Goal: Transaction & Acquisition: Purchase product/service

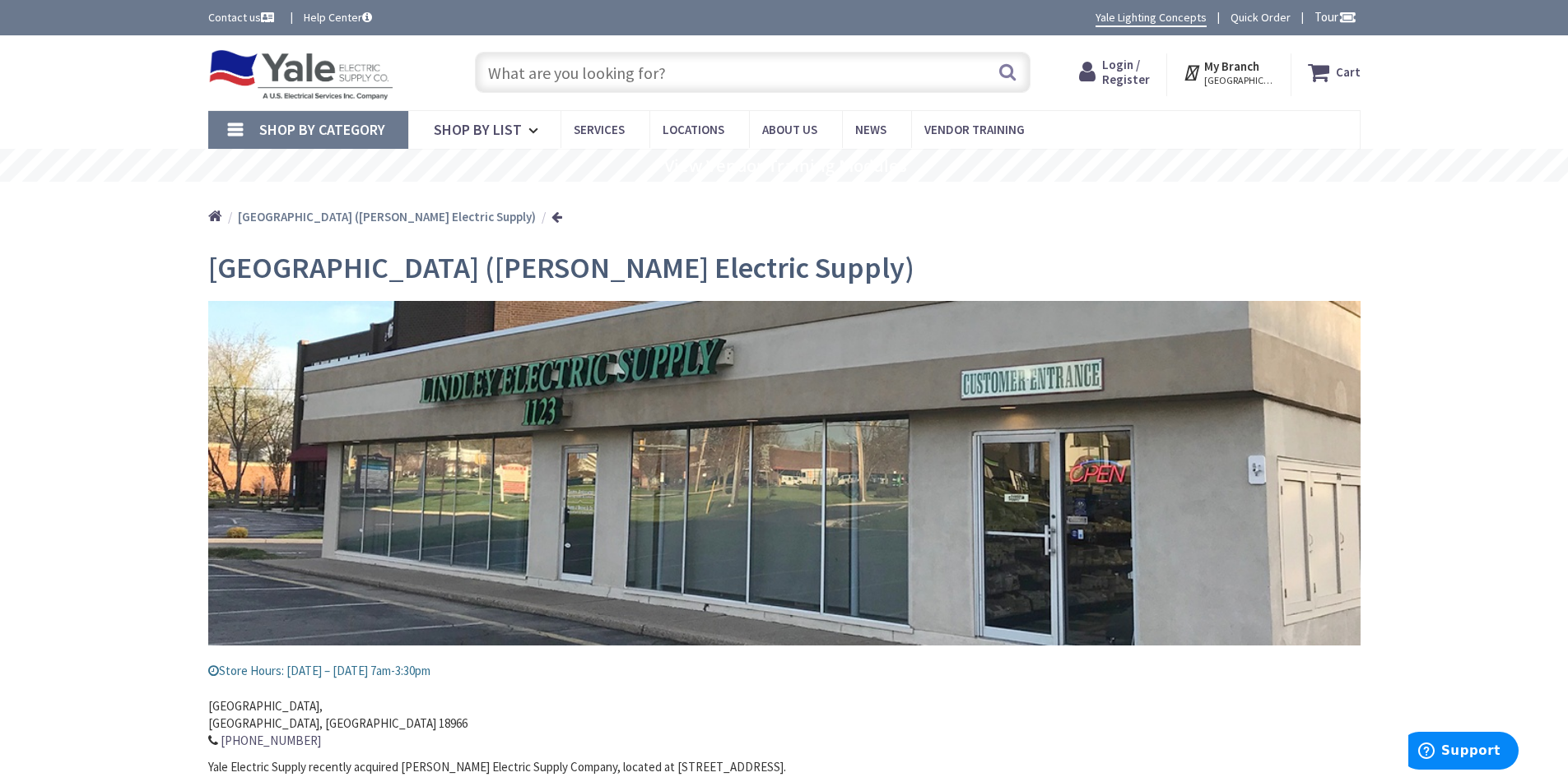
click at [565, 72] on input "text" at bounding box center [753, 72] width 555 height 41
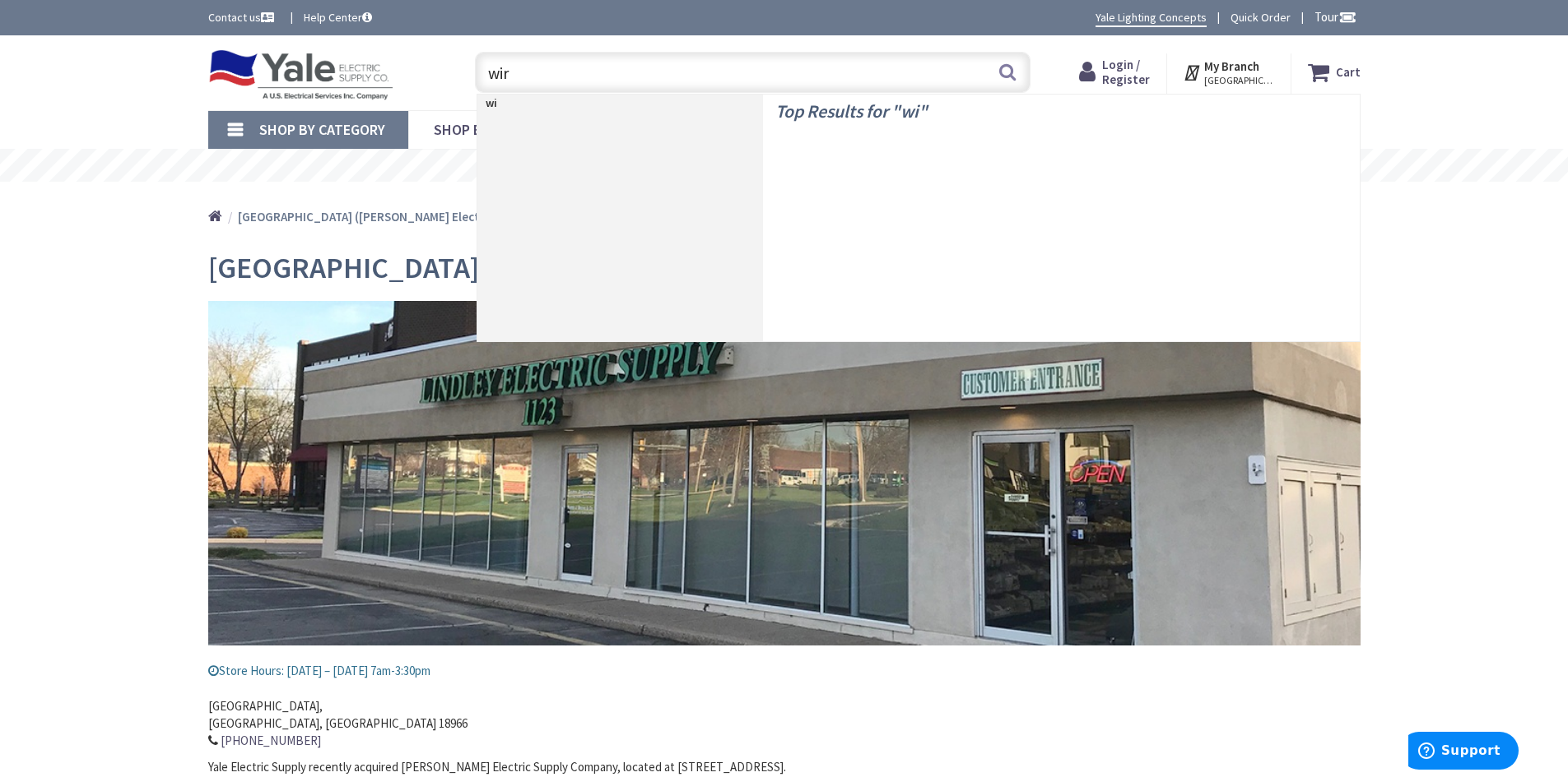
type input "wire"
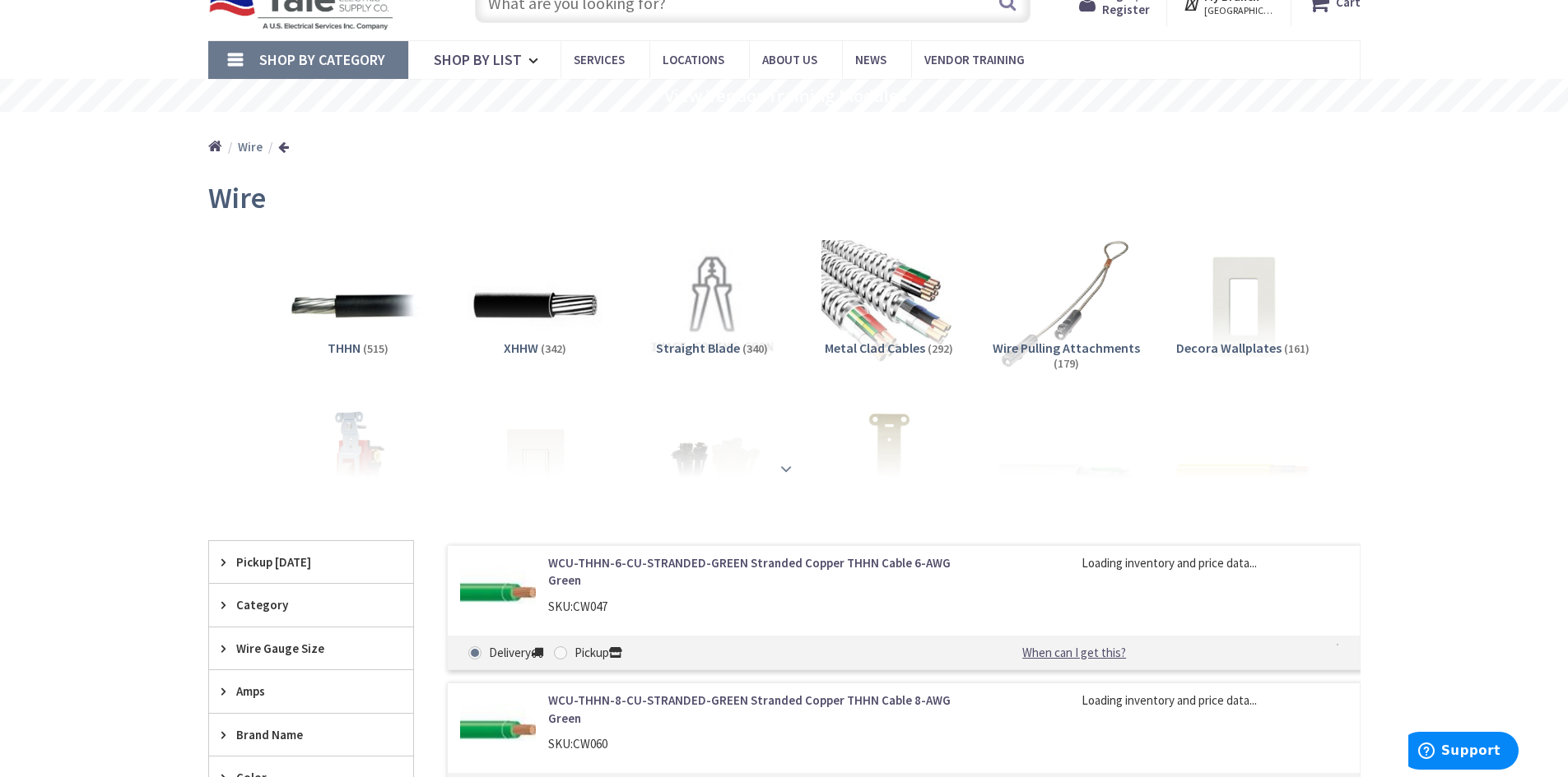
scroll to position [164, 0]
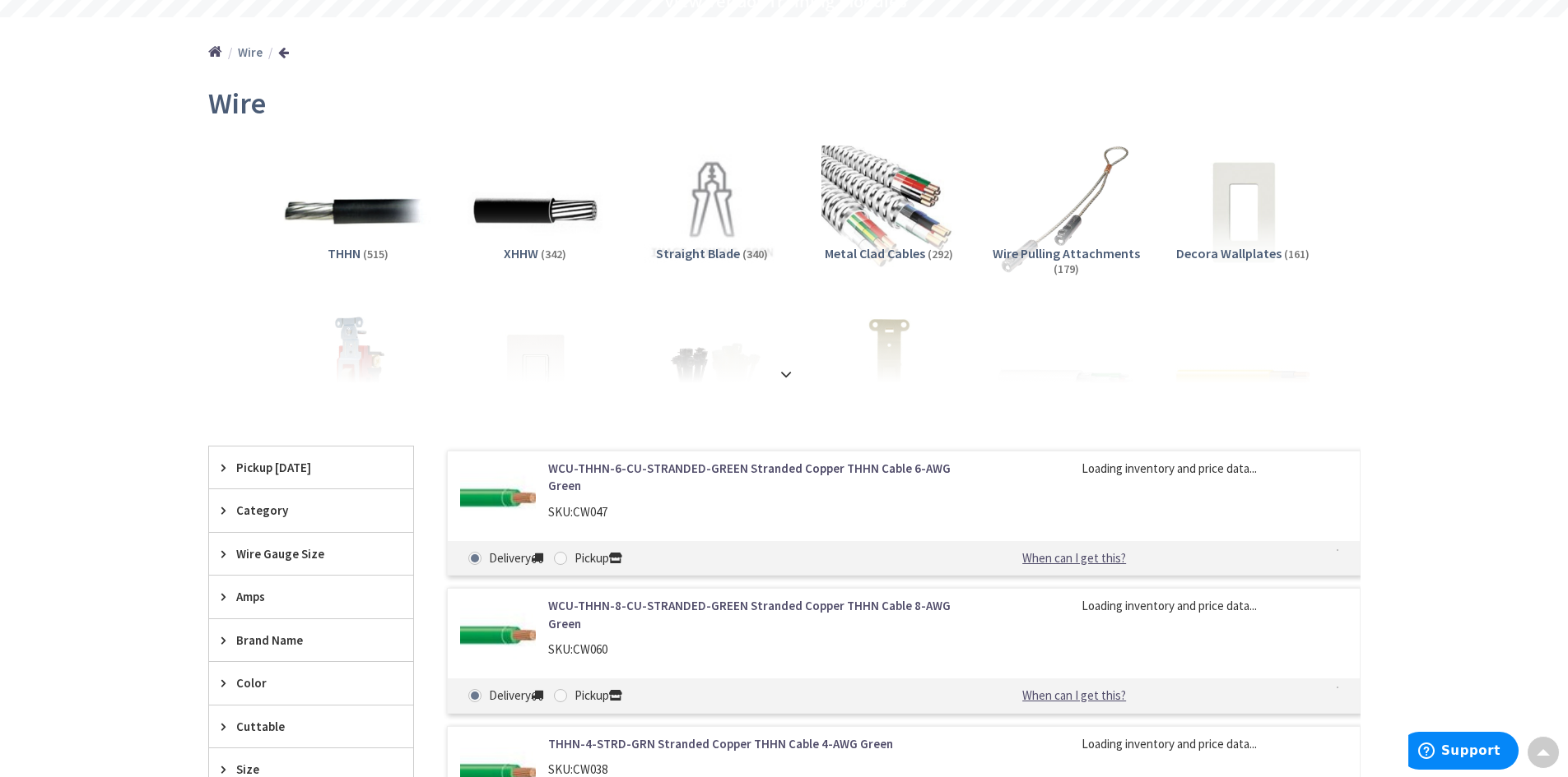
click at [376, 214] on img at bounding box center [358, 212] width 149 height 149
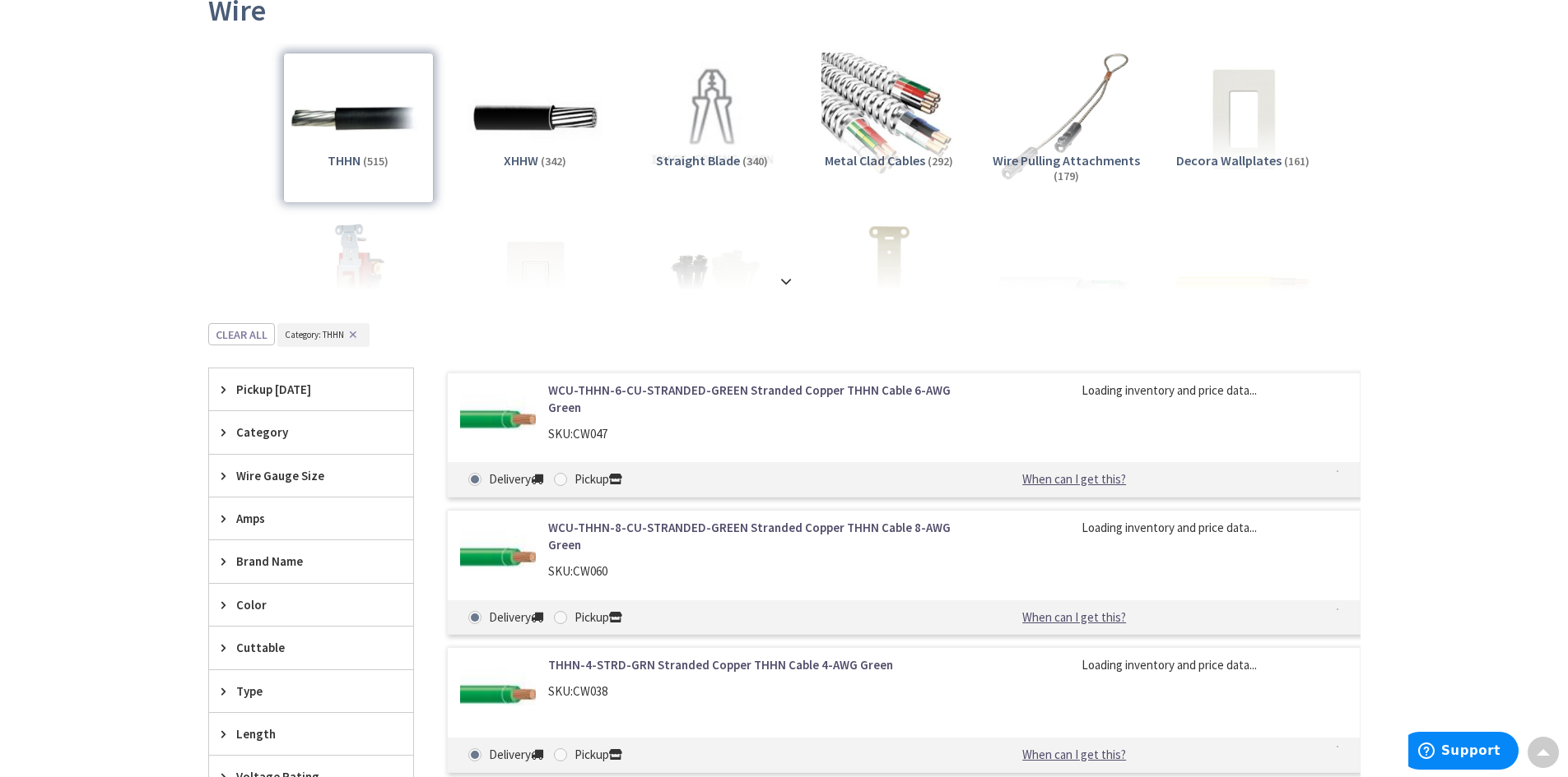
scroll to position [5, 0]
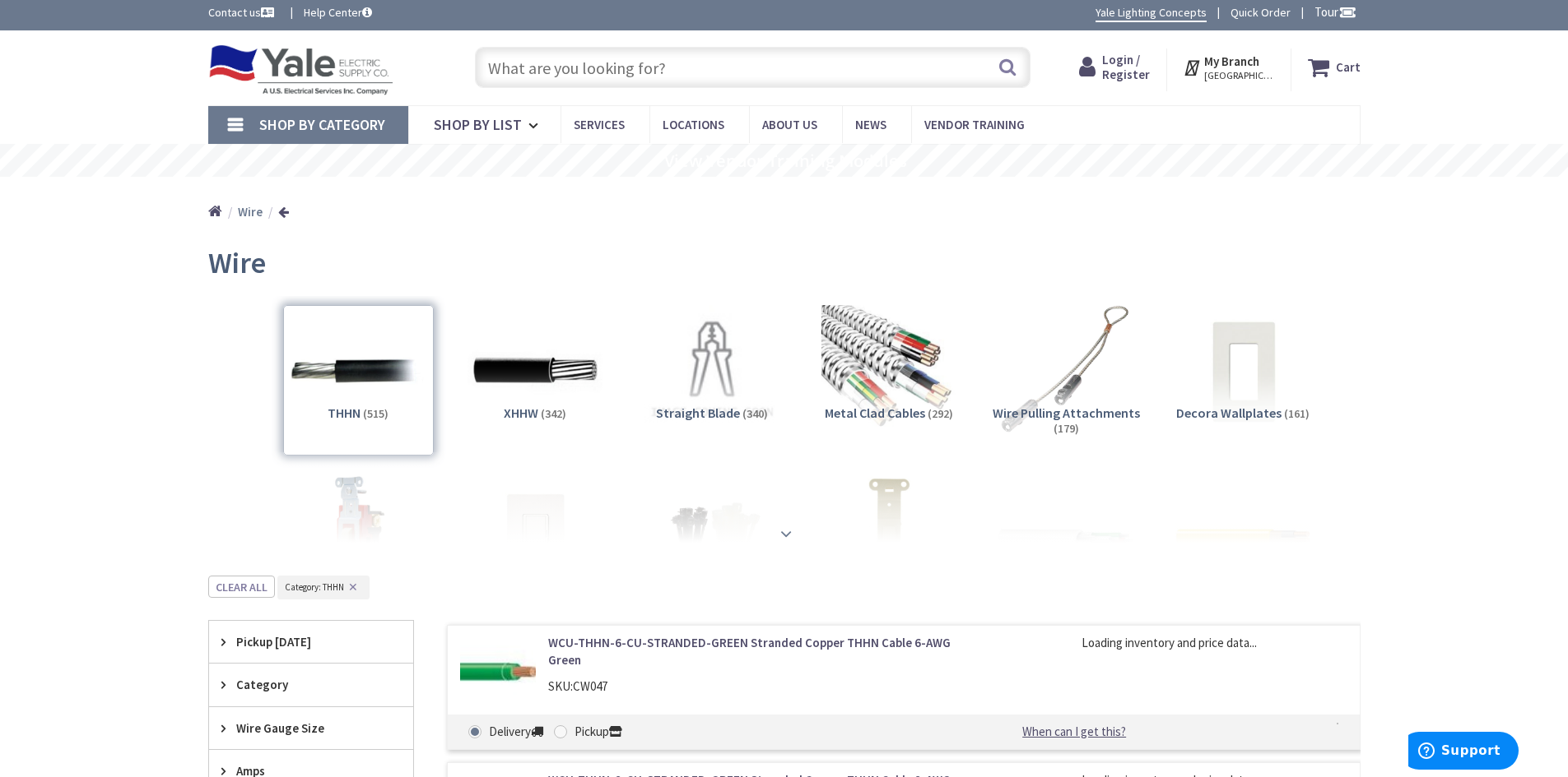
click at [786, 536] on strong at bounding box center [786, 534] width 19 height 18
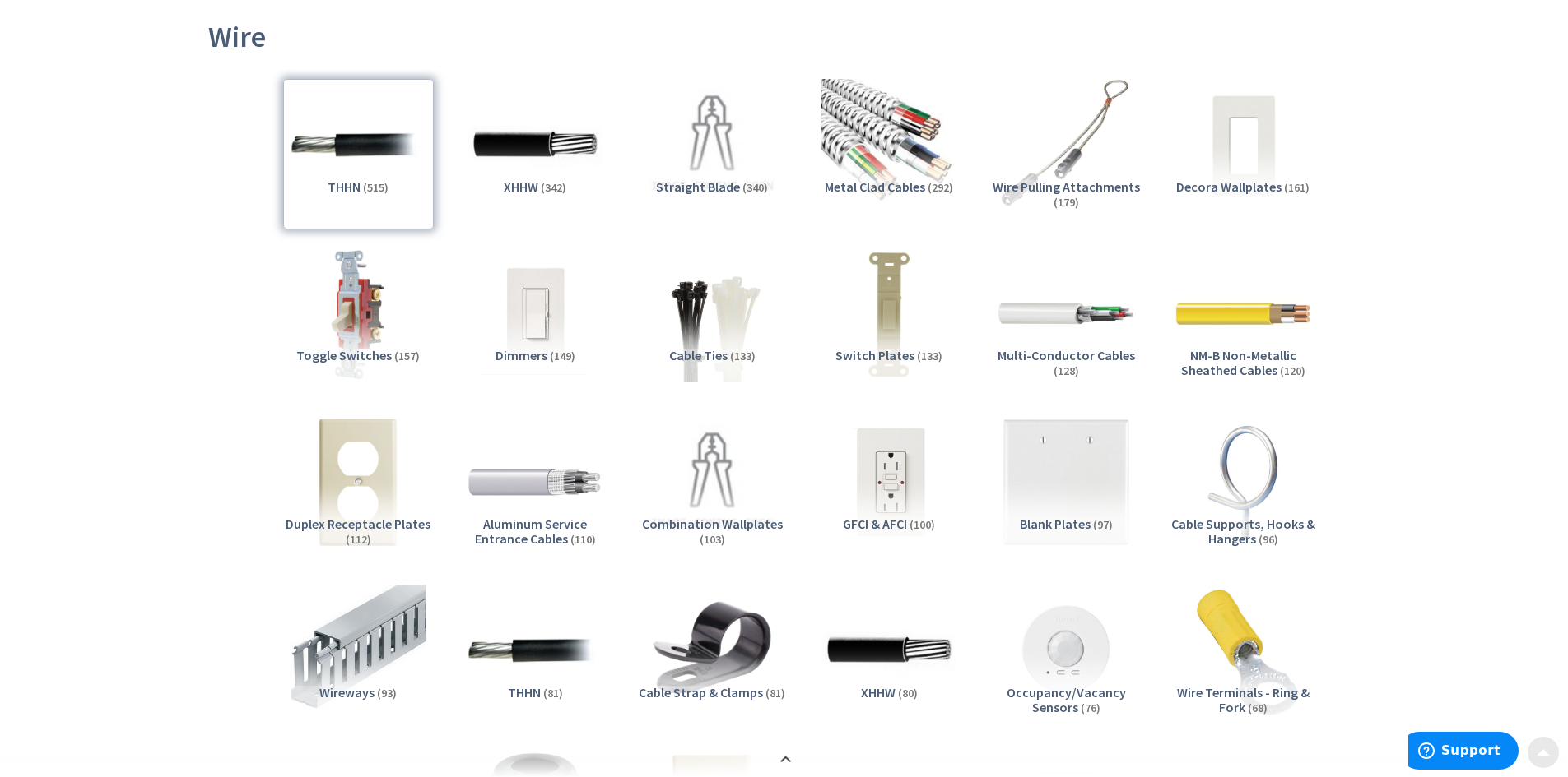
scroll to position [252, 0]
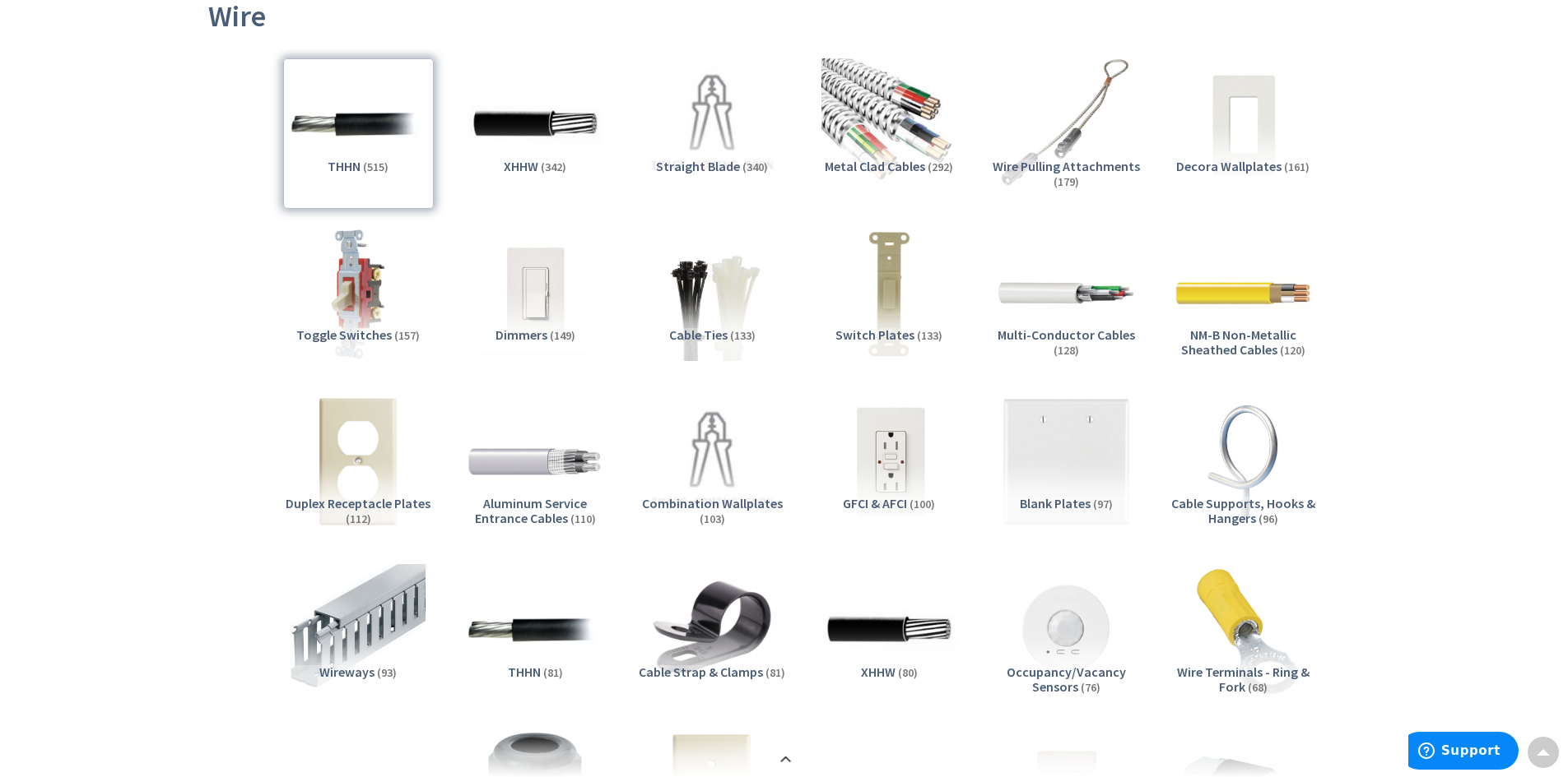
click at [1212, 335] on span "NM-B Non-Metallic Sheathed Cables" at bounding box center [1239, 342] width 115 height 32
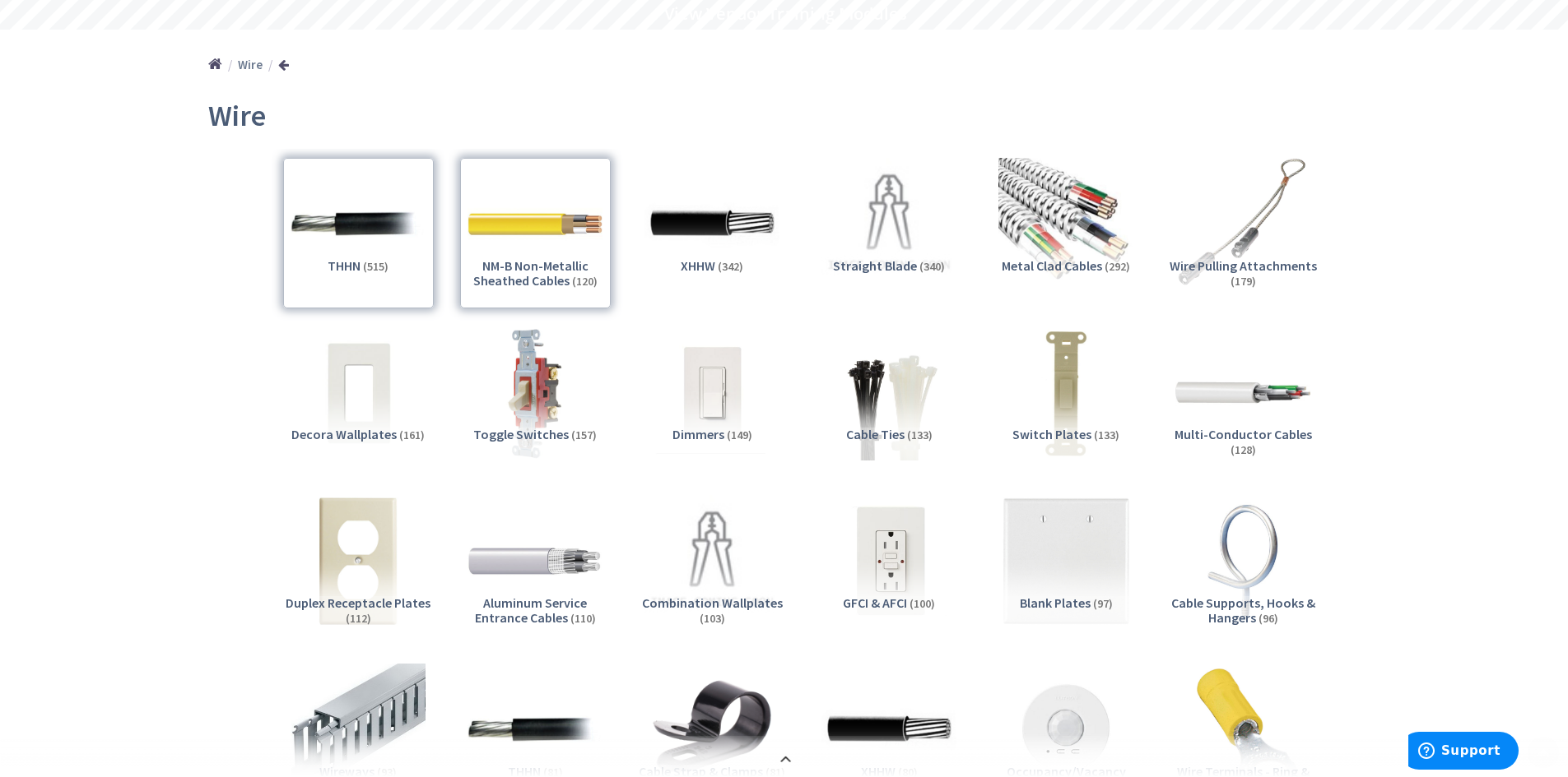
scroll to position [247, 0]
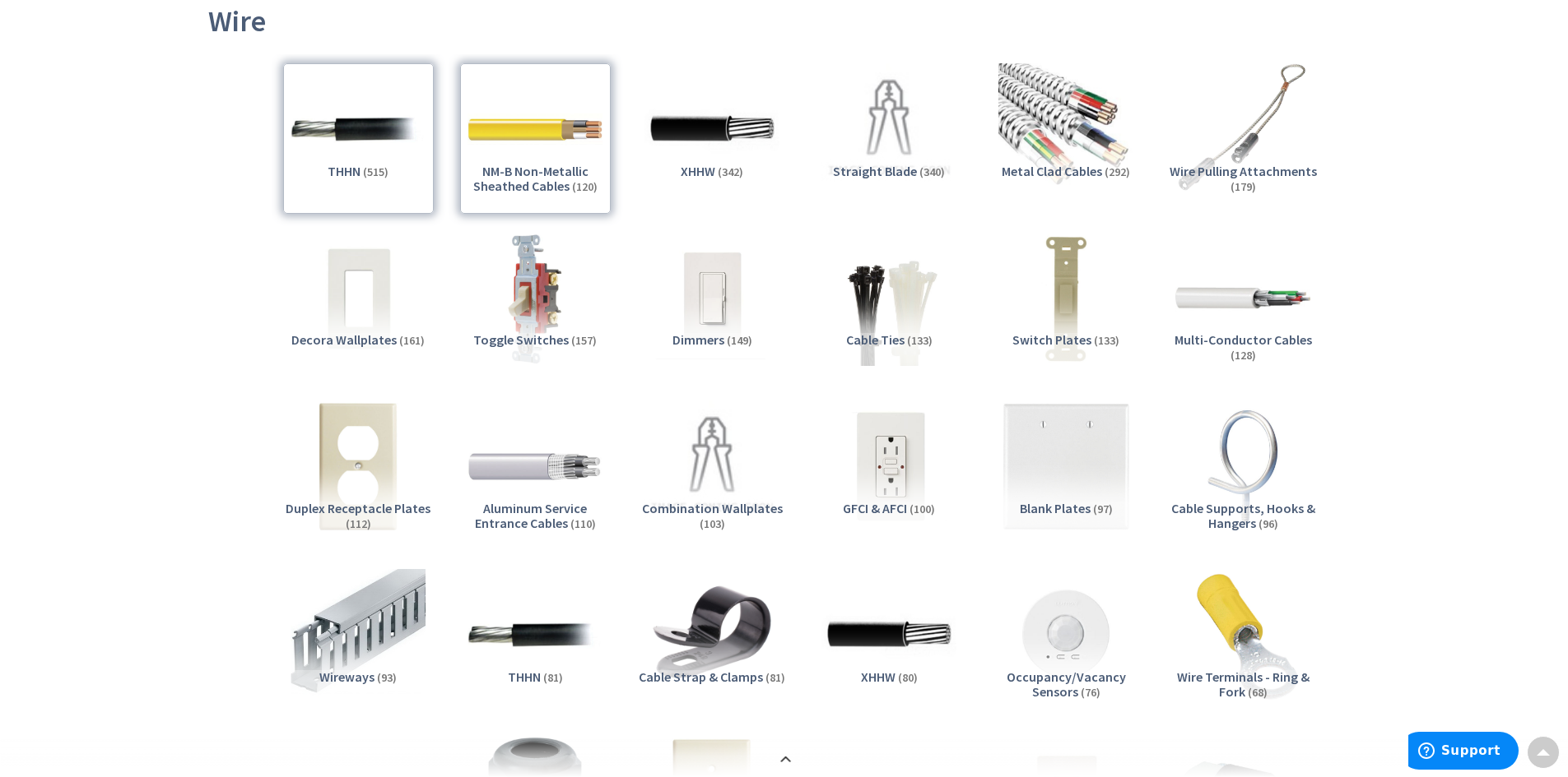
click at [398, 140] on div "THHN (515)" at bounding box center [358, 138] width 150 height 150
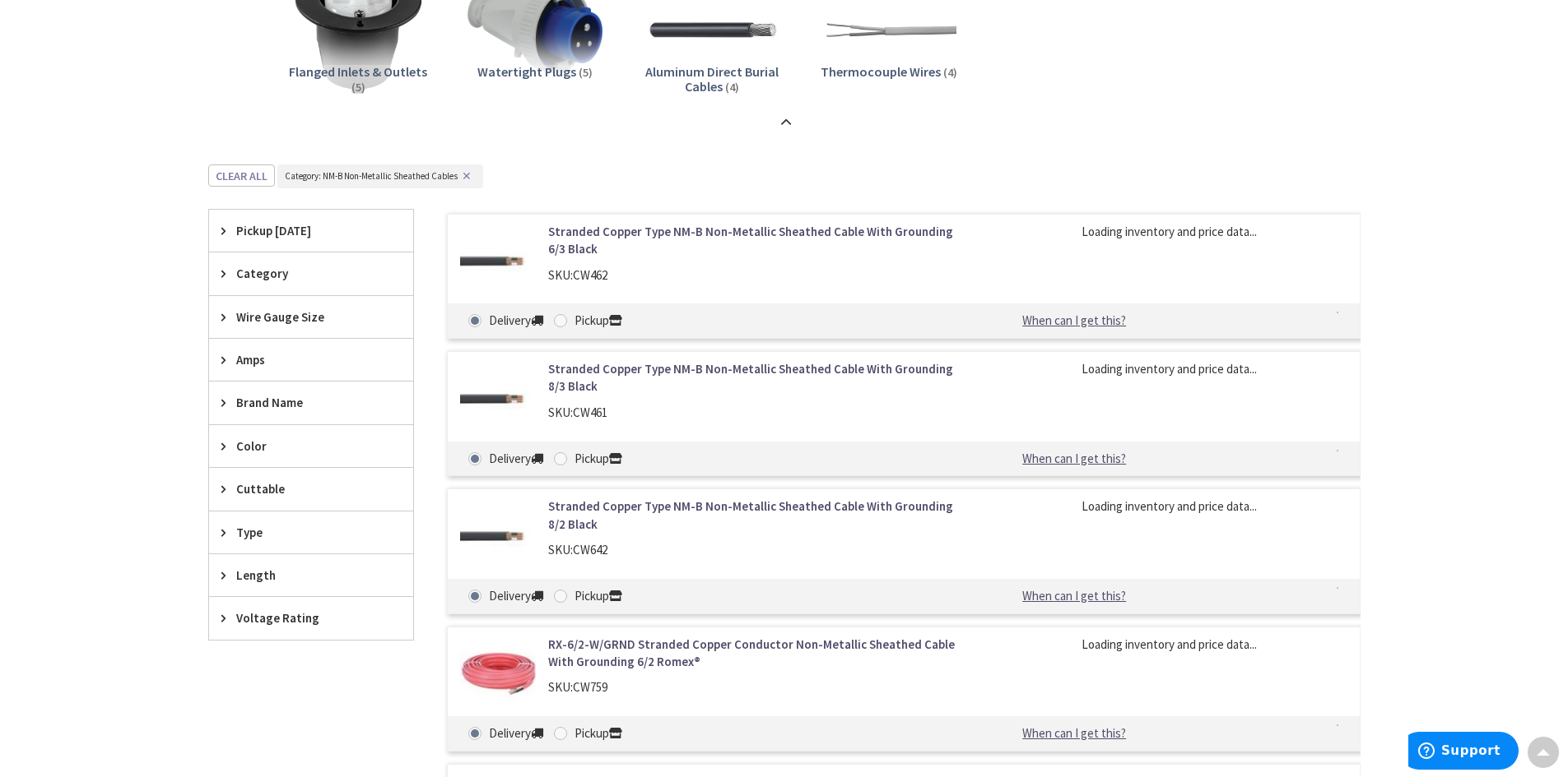
scroll to position [3208, 0]
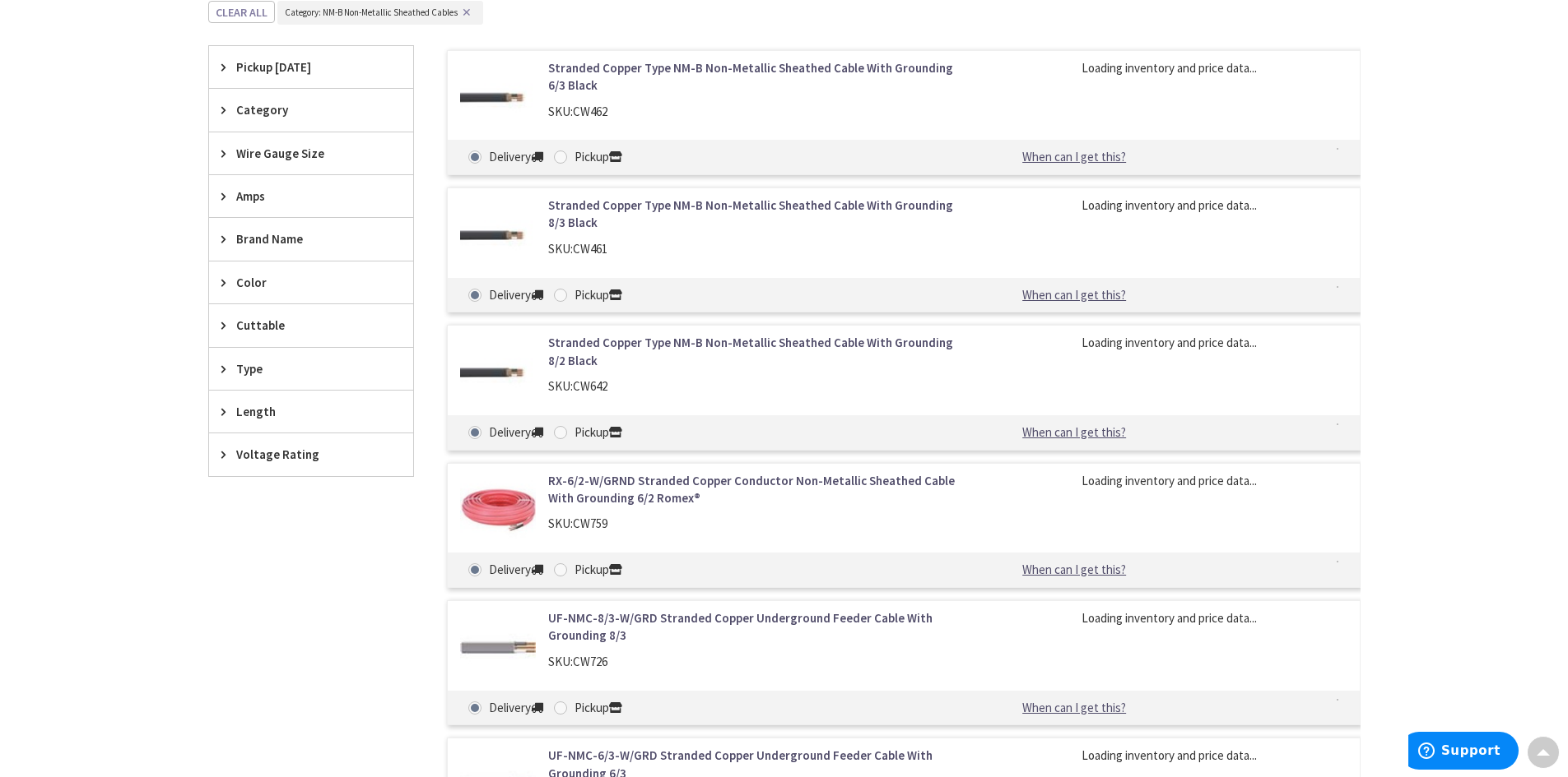
click at [301, 239] on span "Brand Name" at bounding box center [303, 239] width 134 height 18
click at [302, 295] on span "Southwire" at bounding box center [311, 300] width 204 height 28
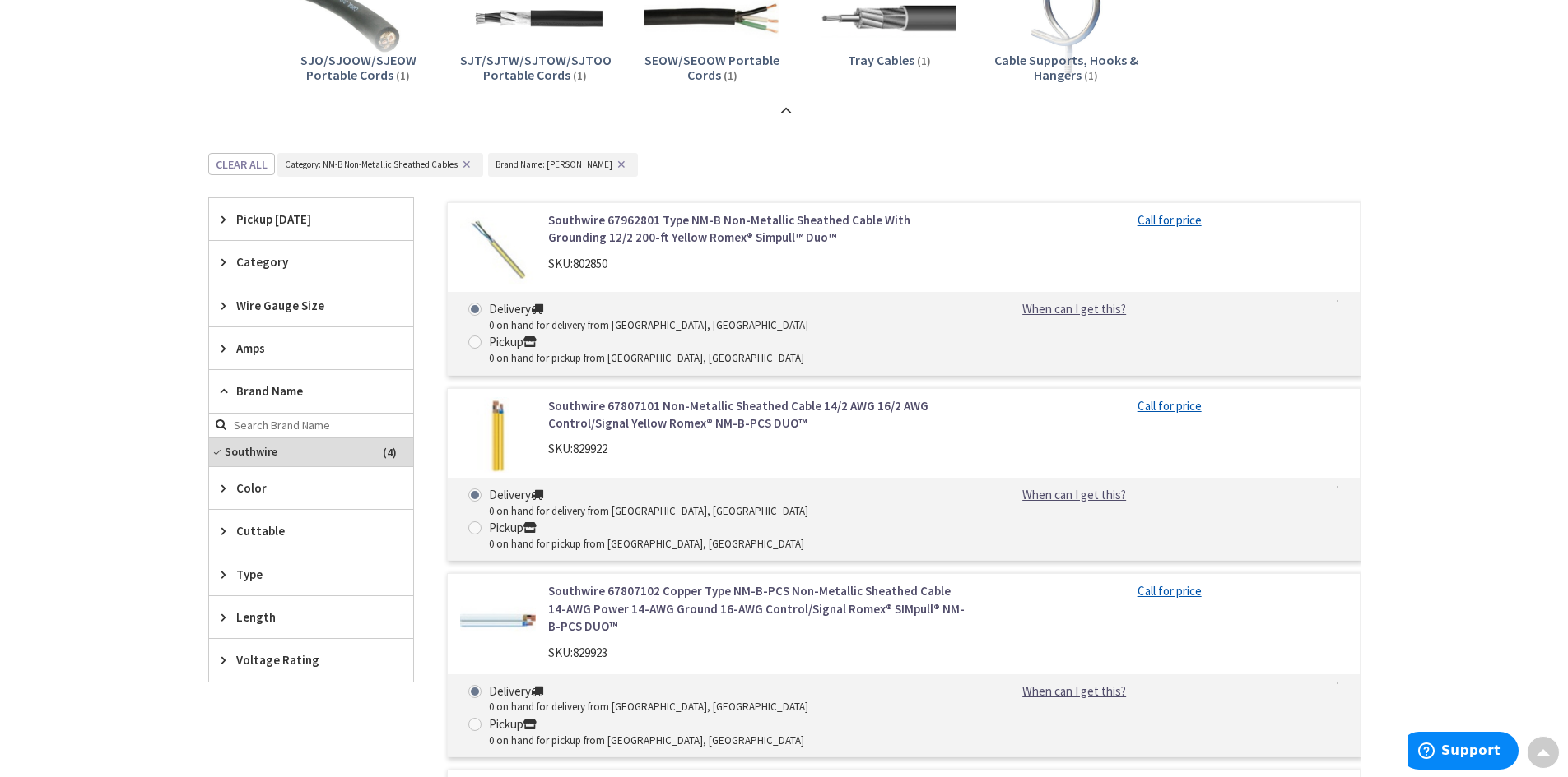
scroll to position [601, 0]
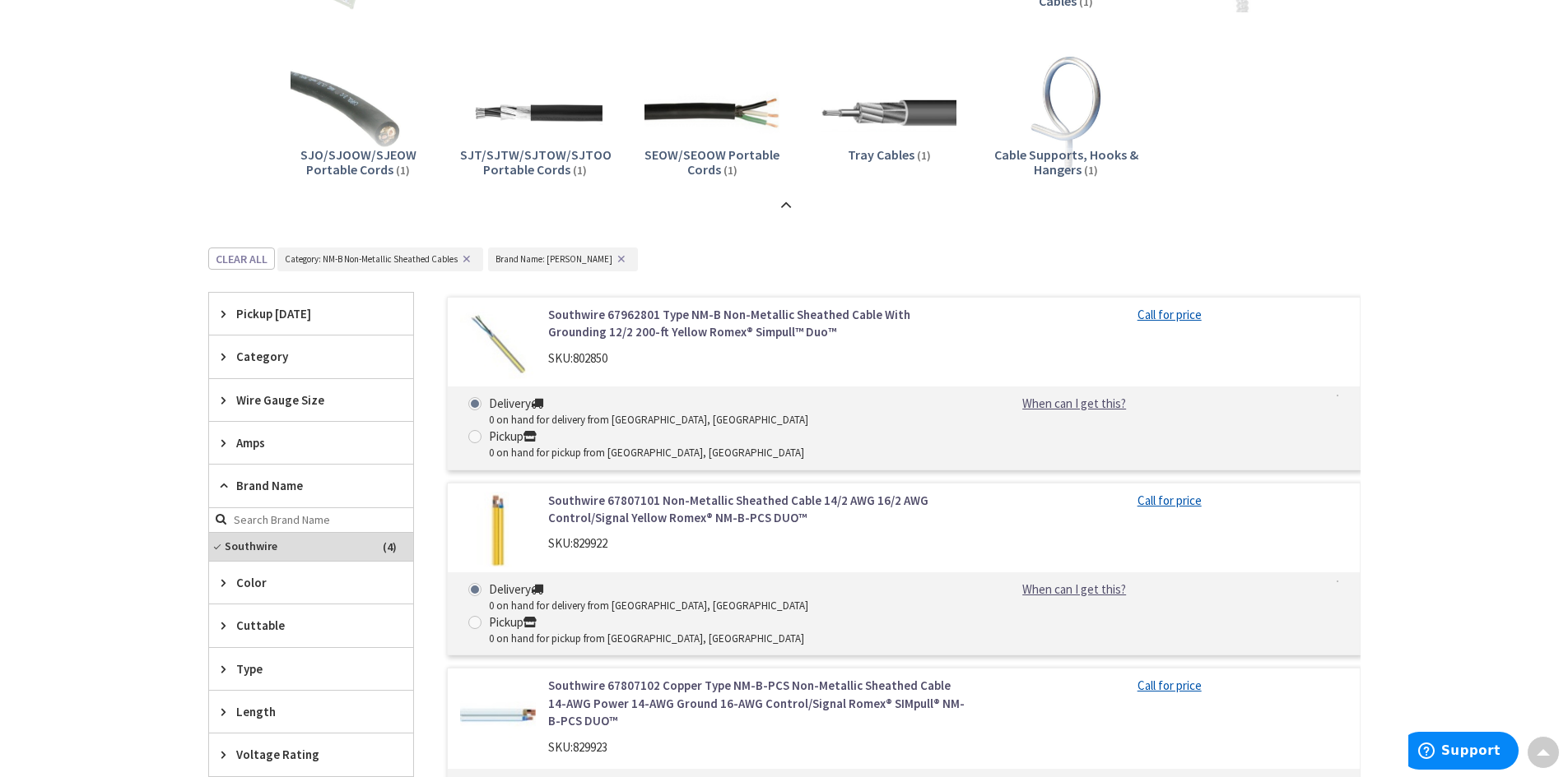
click at [231, 398] on icon at bounding box center [228, 400] width 12 height 12
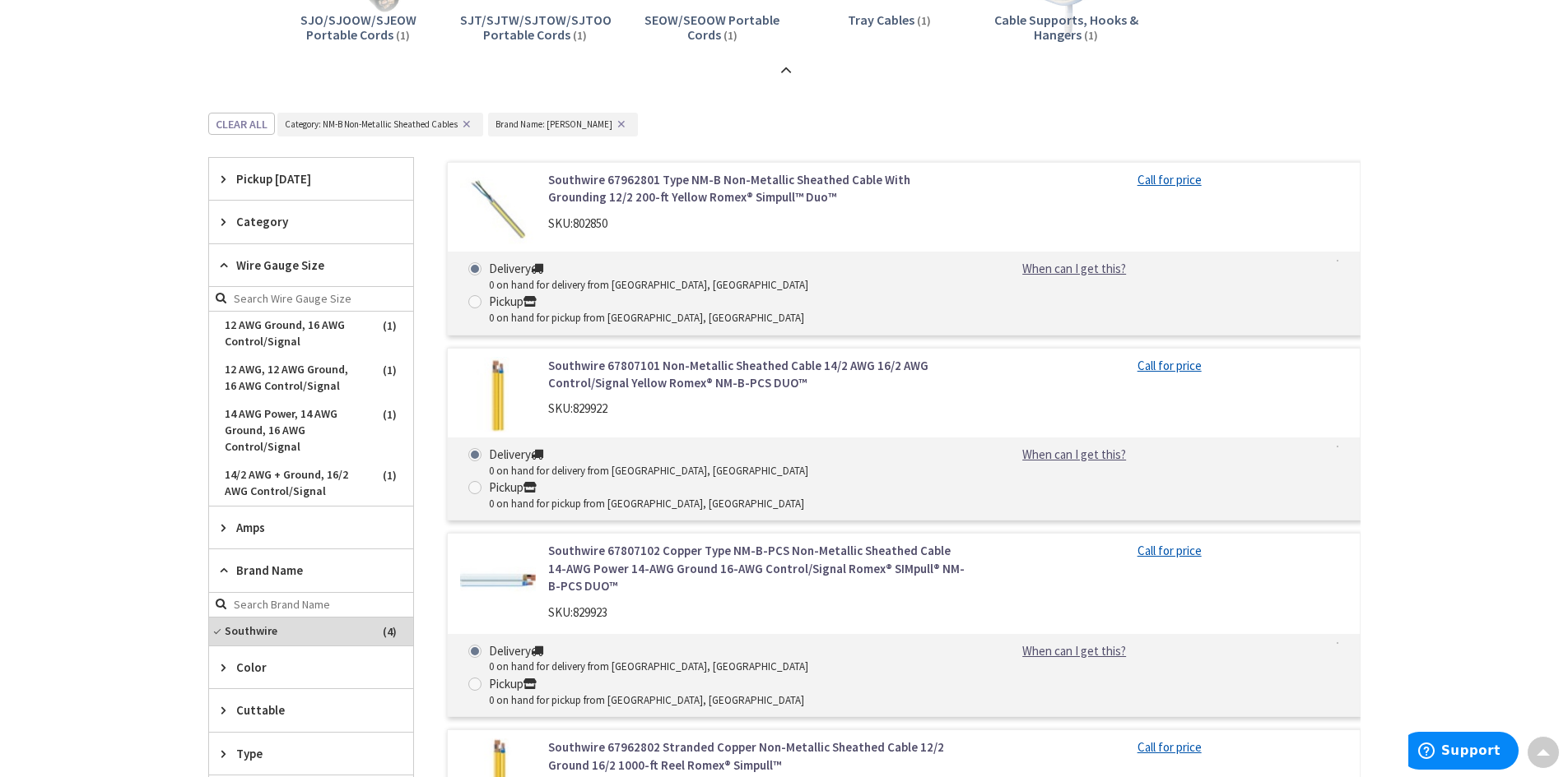
scroll to position [765, 0]
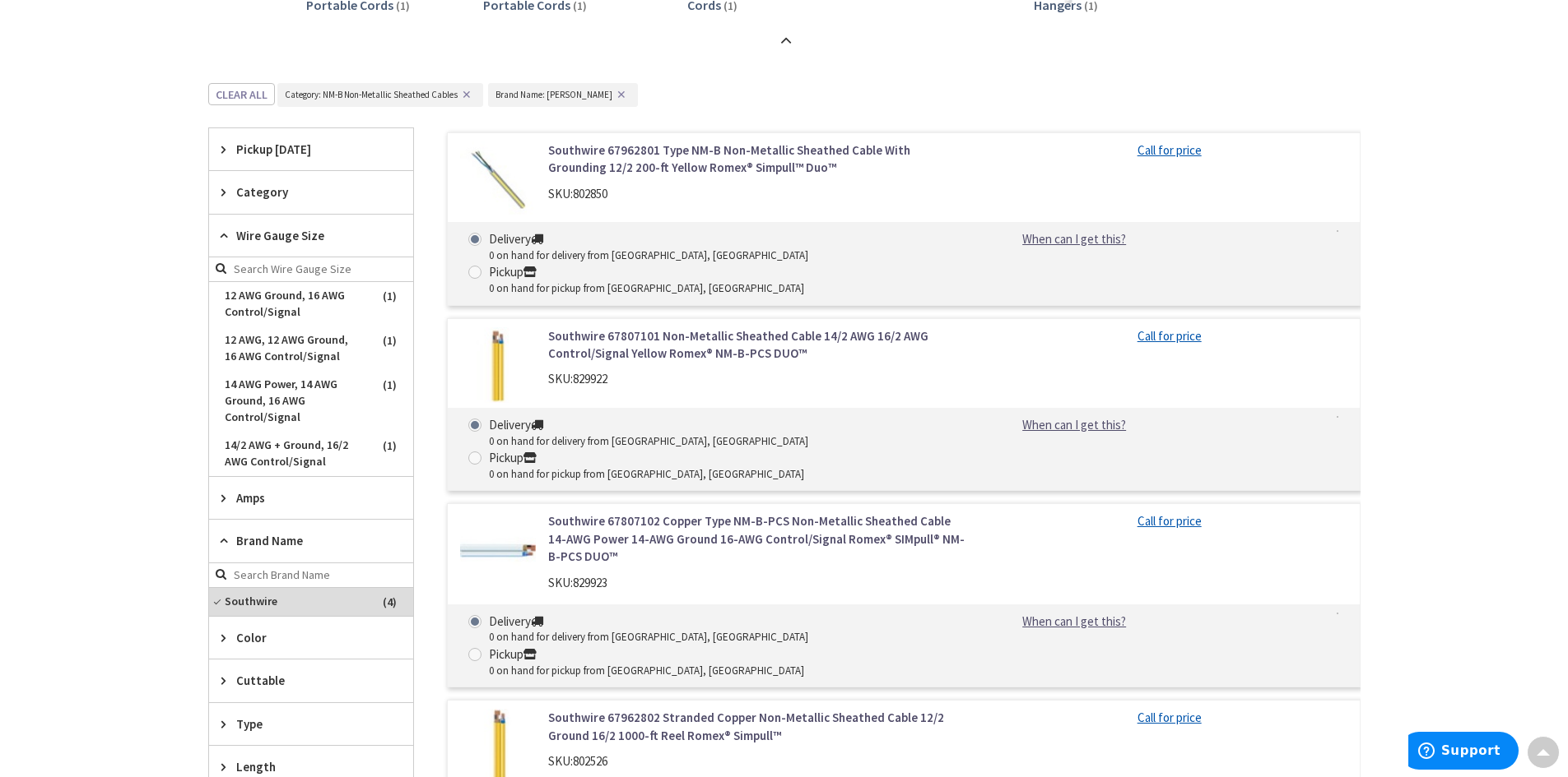
click at [261, 502] on span "Amps" at bounding box center [303, 498] width 134 height 18
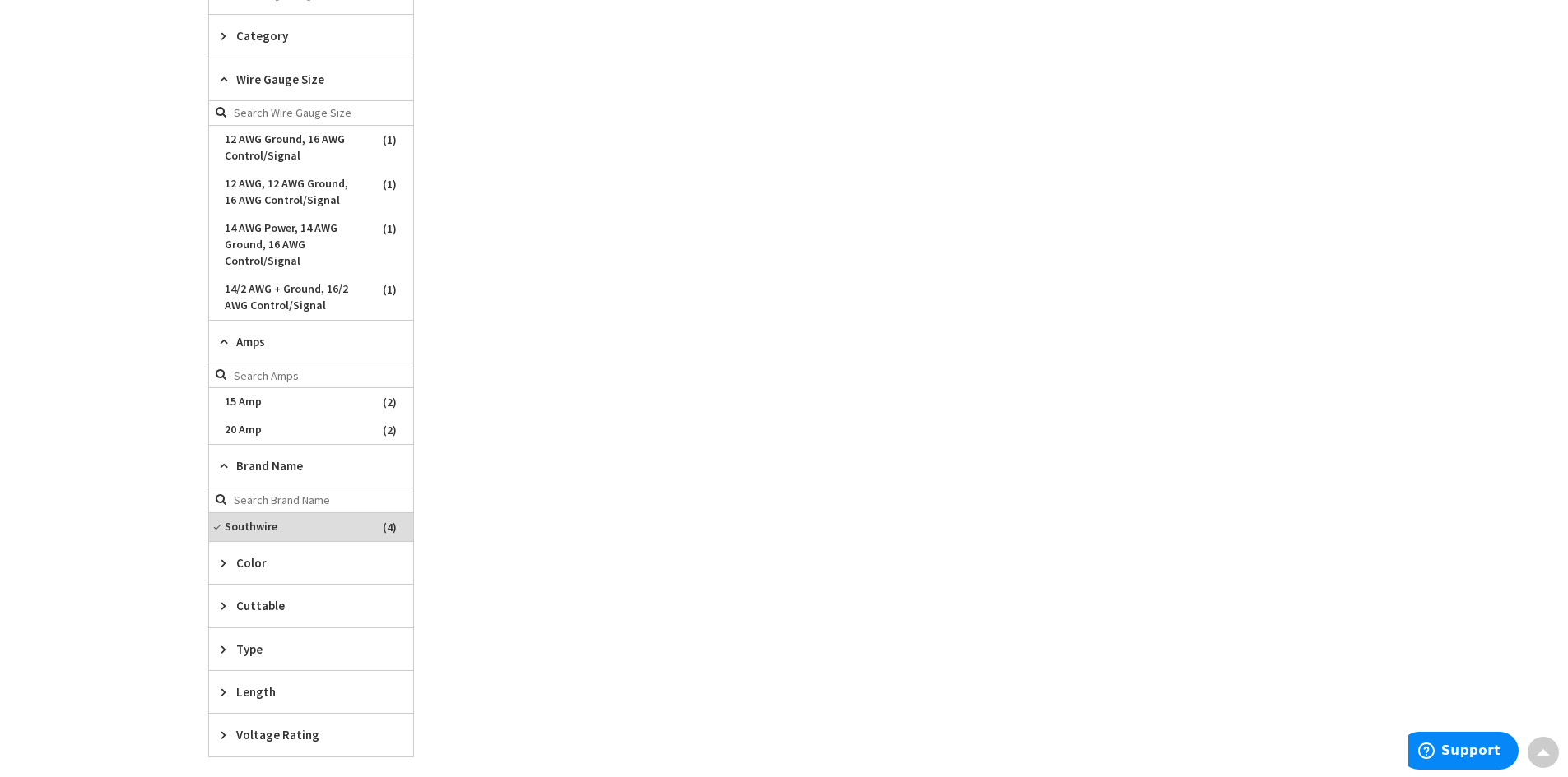
scroll to position [1011, 0]
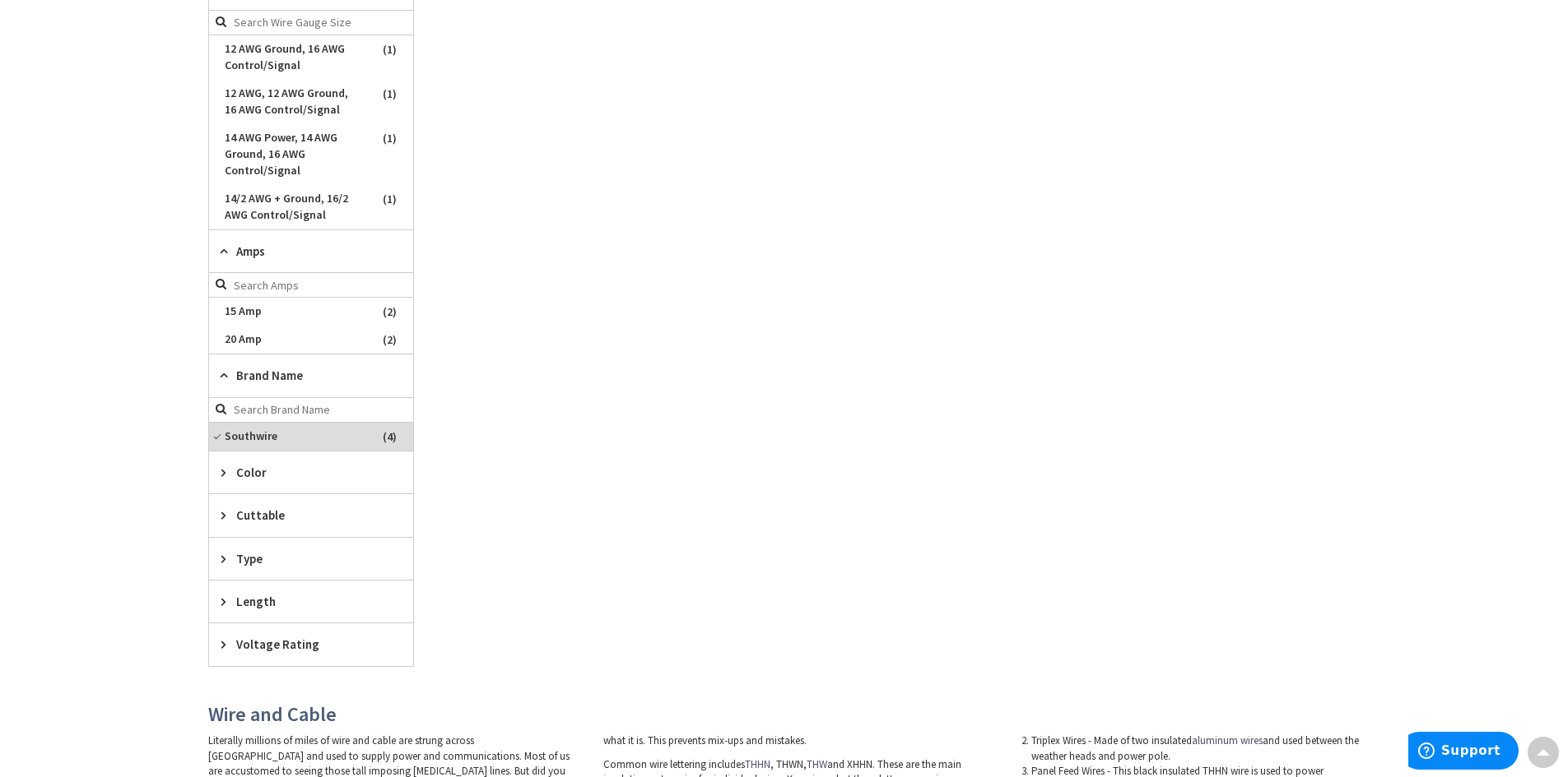
click at [229, 379] on icon at bounding box center [228, 376] width 12 height 12
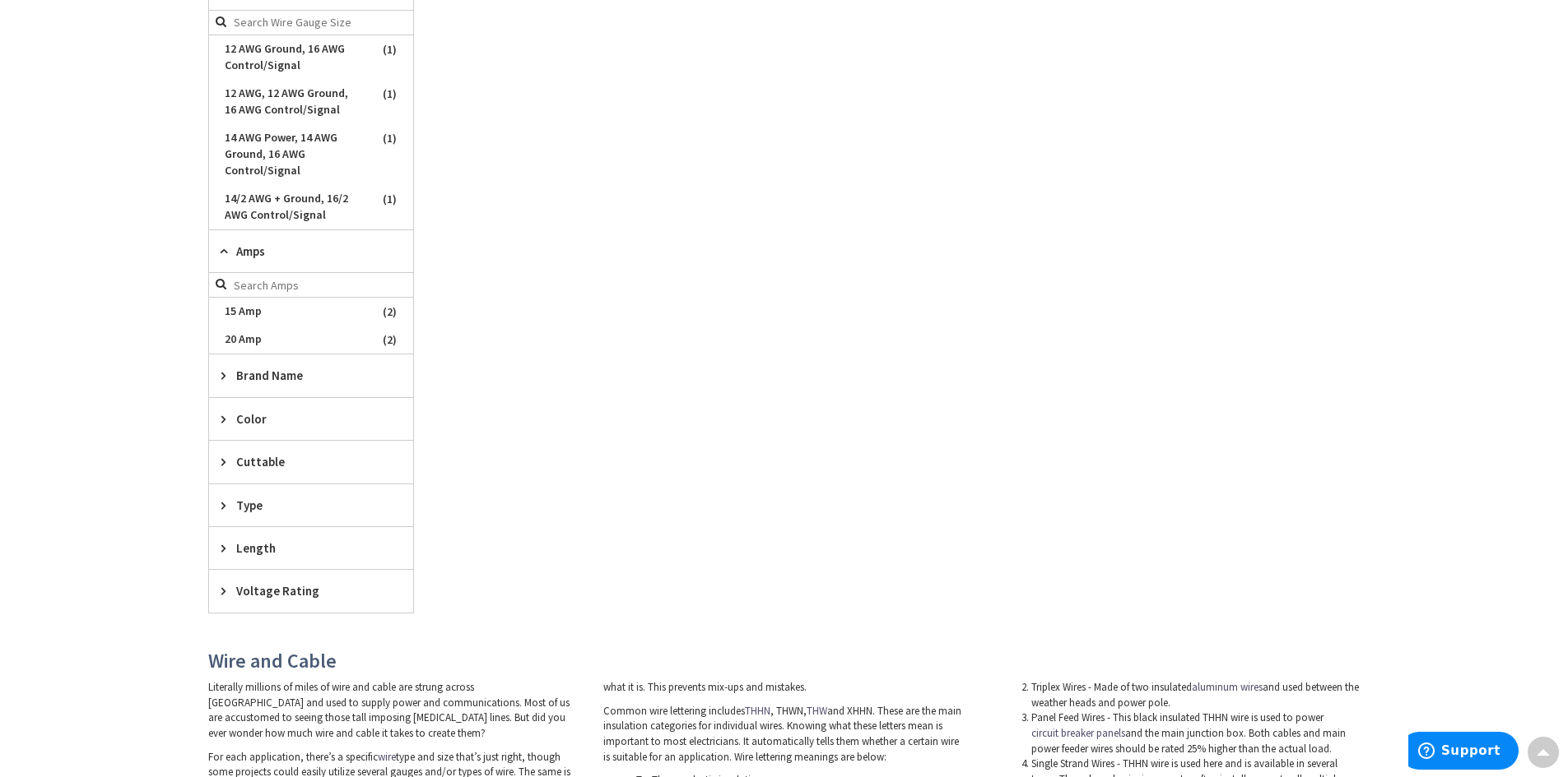
click at [221, 379] on icon at bounding box center [228, 376] width 12 height 12
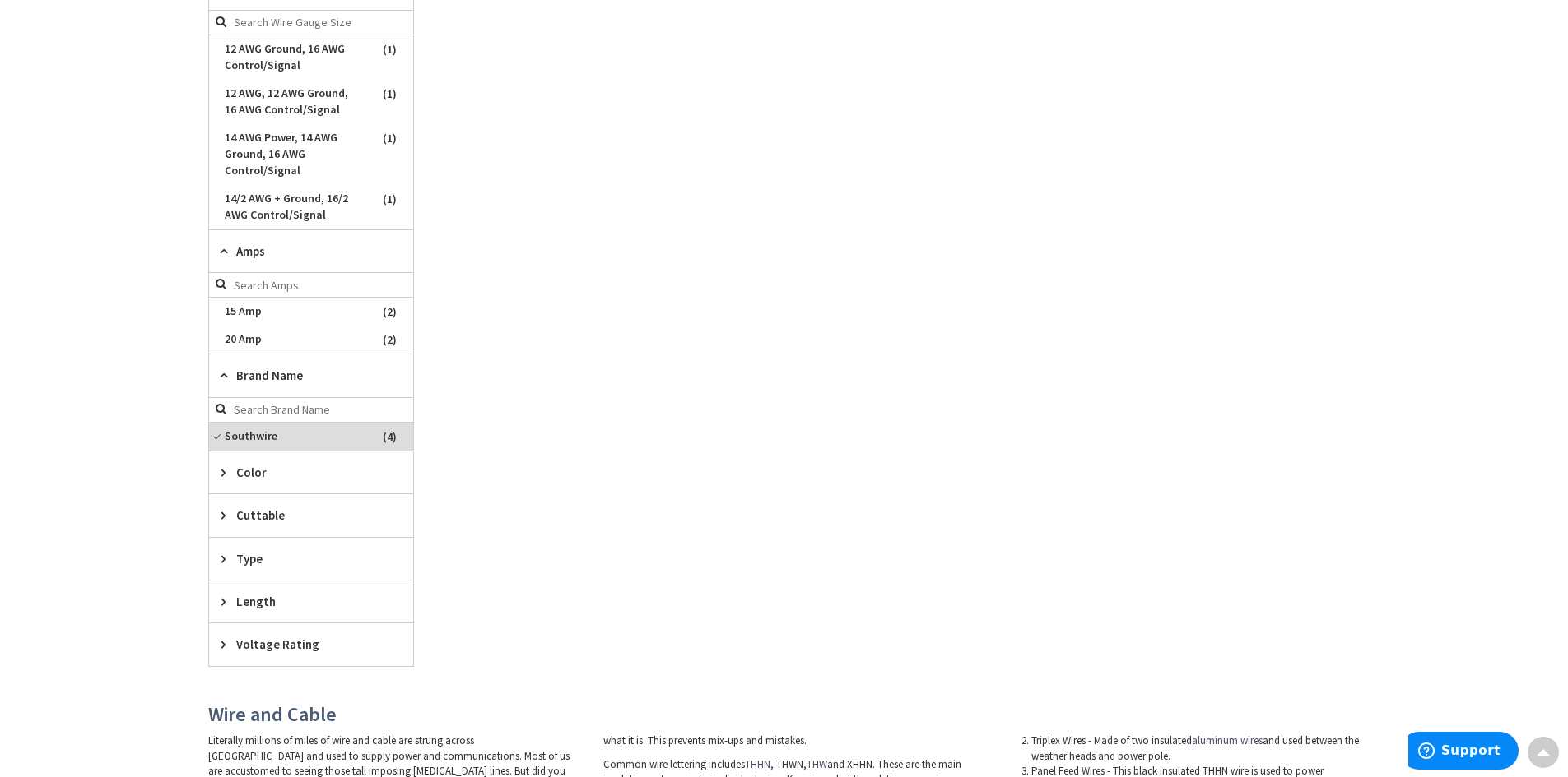
click at [221, 379] on icon at bounding box center [228, 376] width 12 height 12
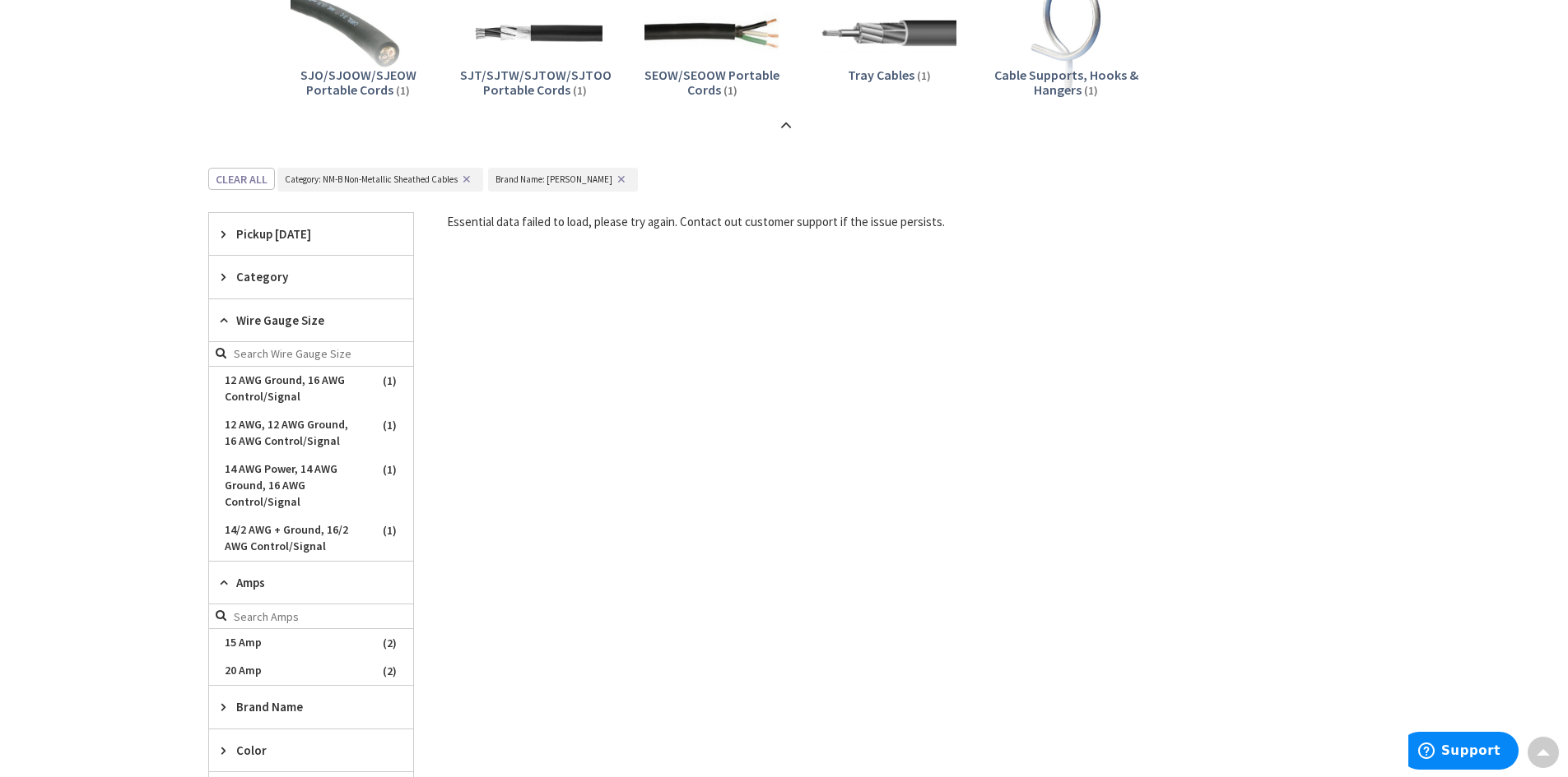
scroll to position [601, 0]
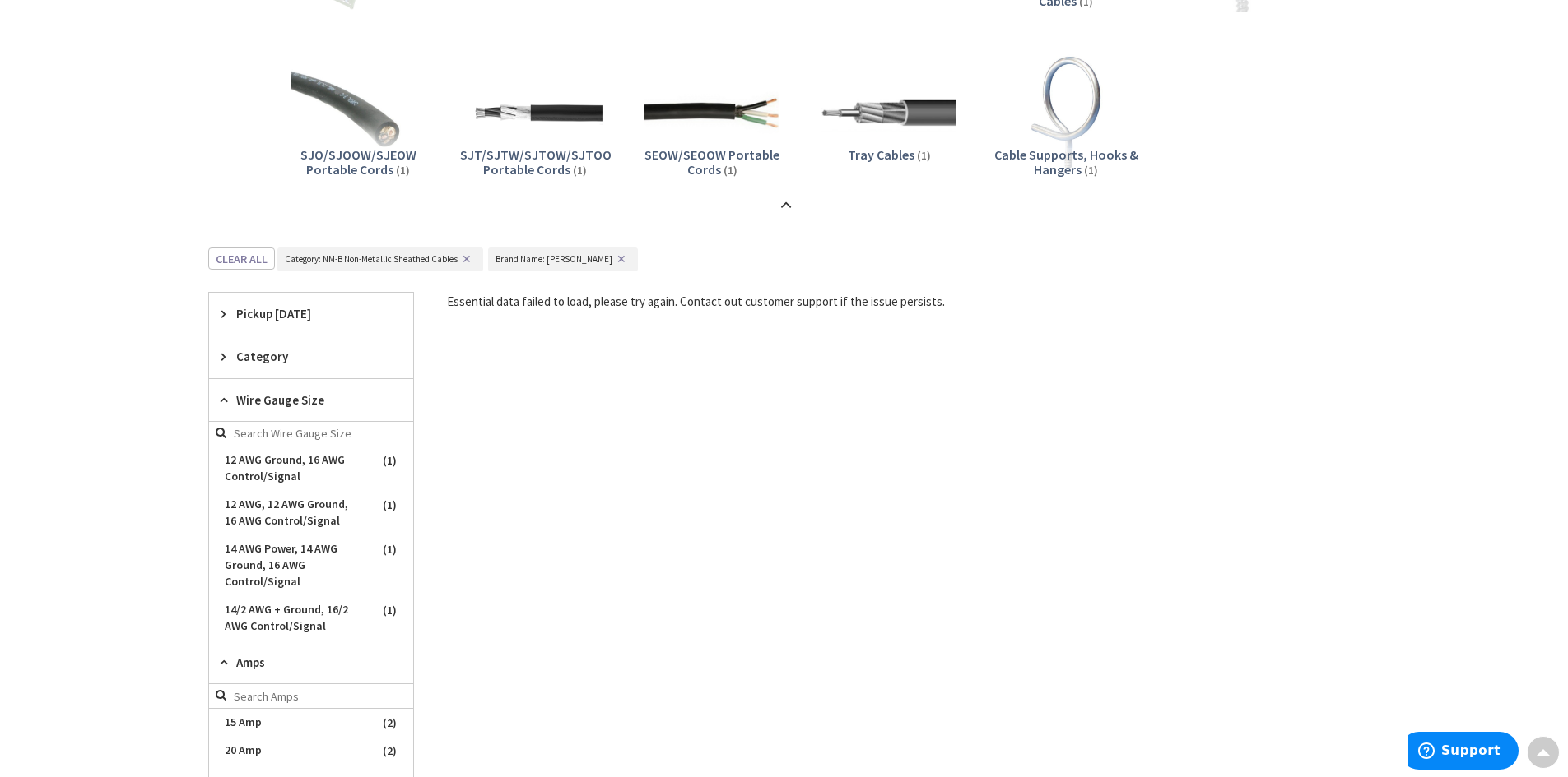
click at [315, 432] on input "search" at bounding box center [311, 435] width 204 height 25
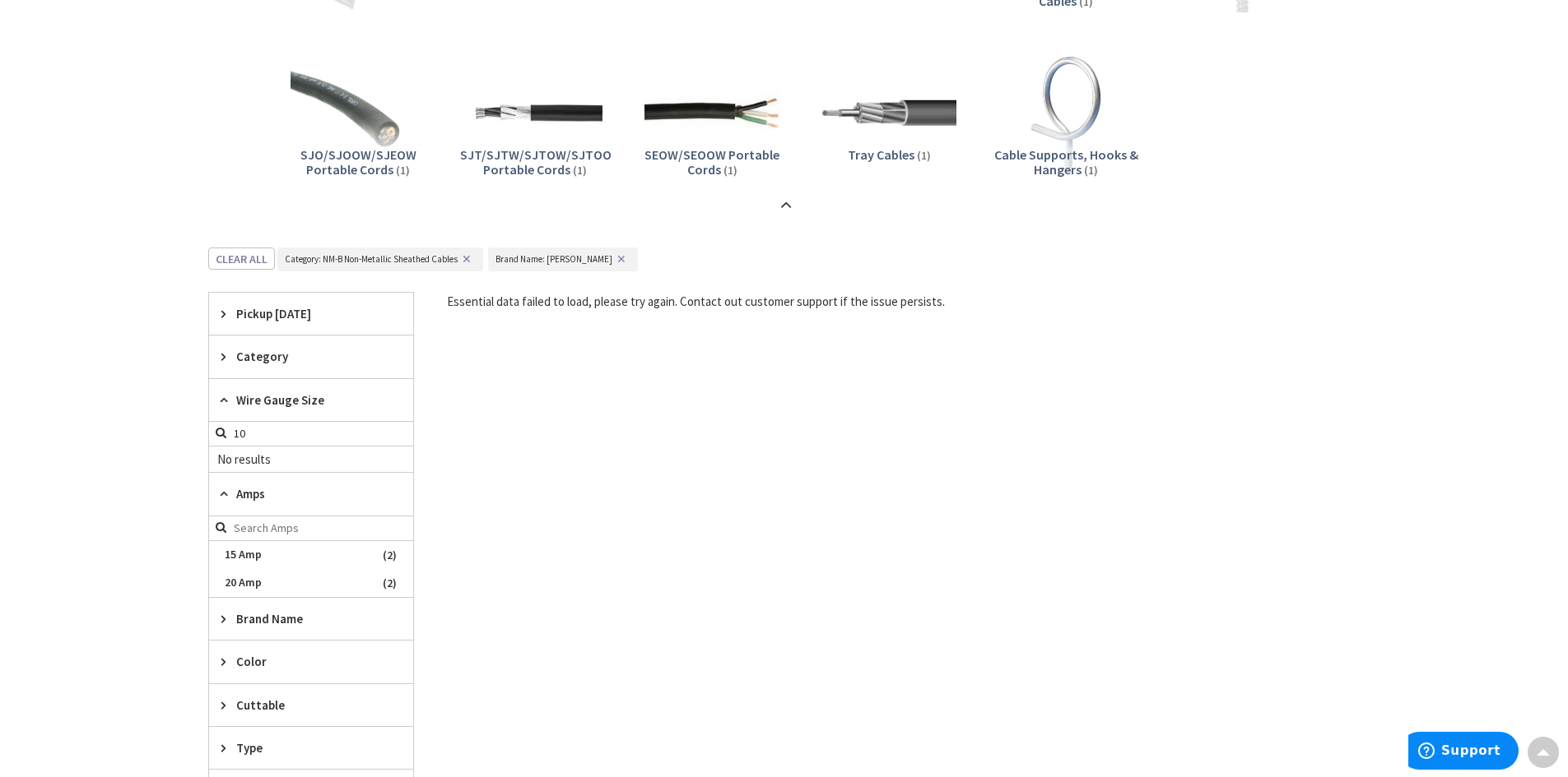
type input "10"
click at [239, 356] on span "Category" at bounding box center [303, 356] width 134 height 18
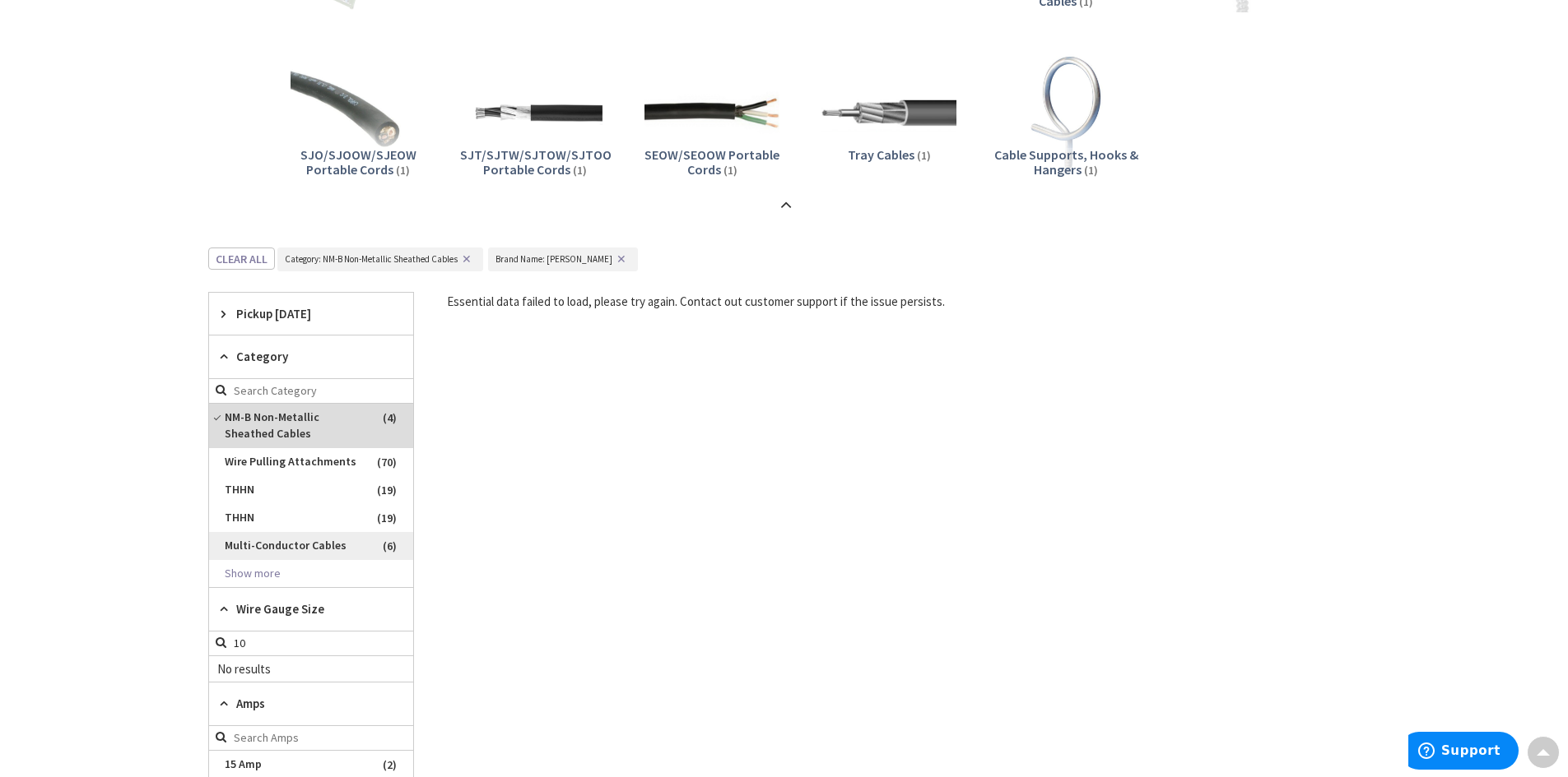
click at [322, 547] on span "Multi-Conductor Cables" at bounding box center [311, 546] width 204 height 28
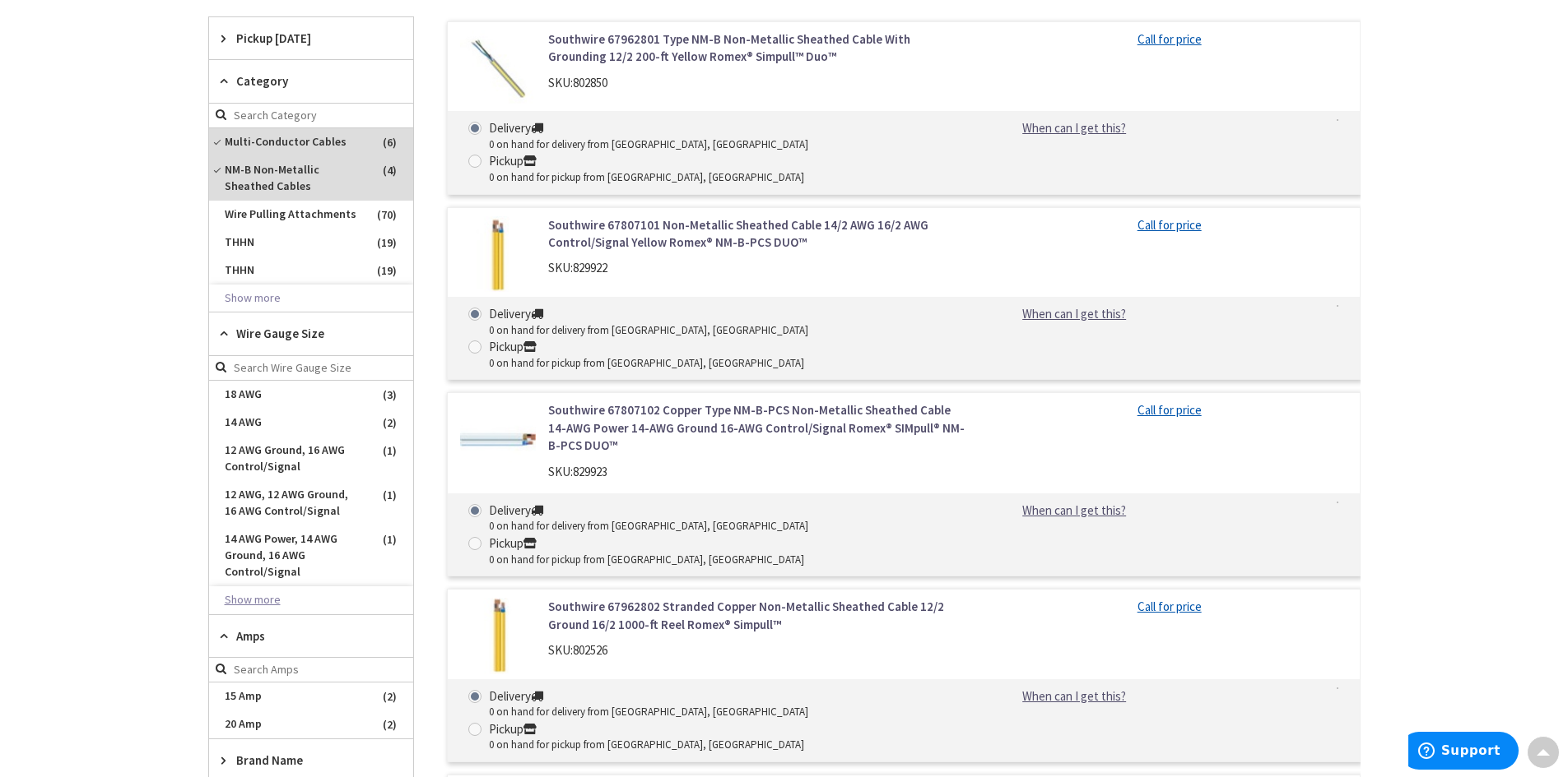
scroll to position [847, 0]
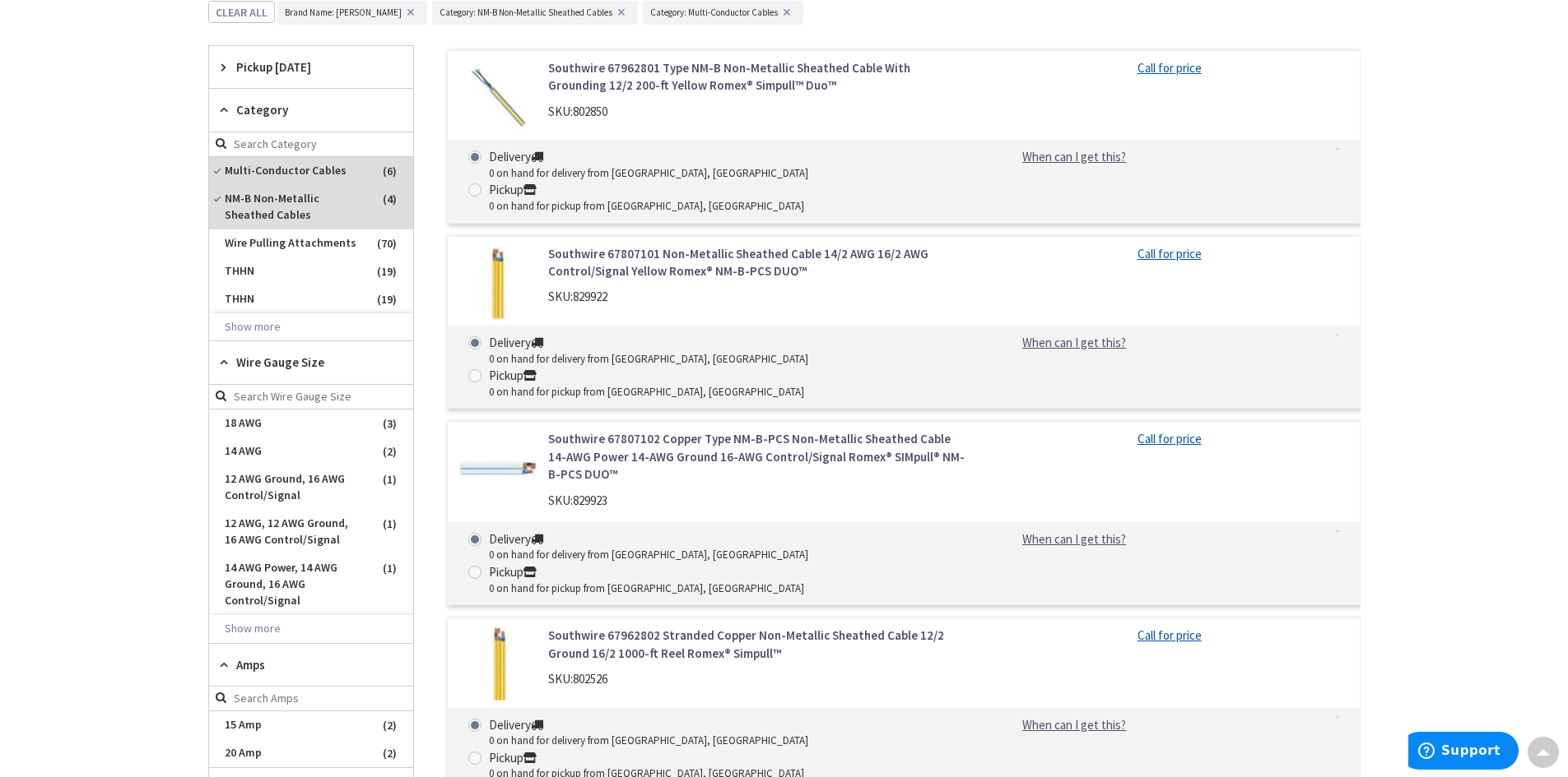
click at [251, 366] on span "Wire Gauge Size" at bounding box center [303, 363] width 134 height 18
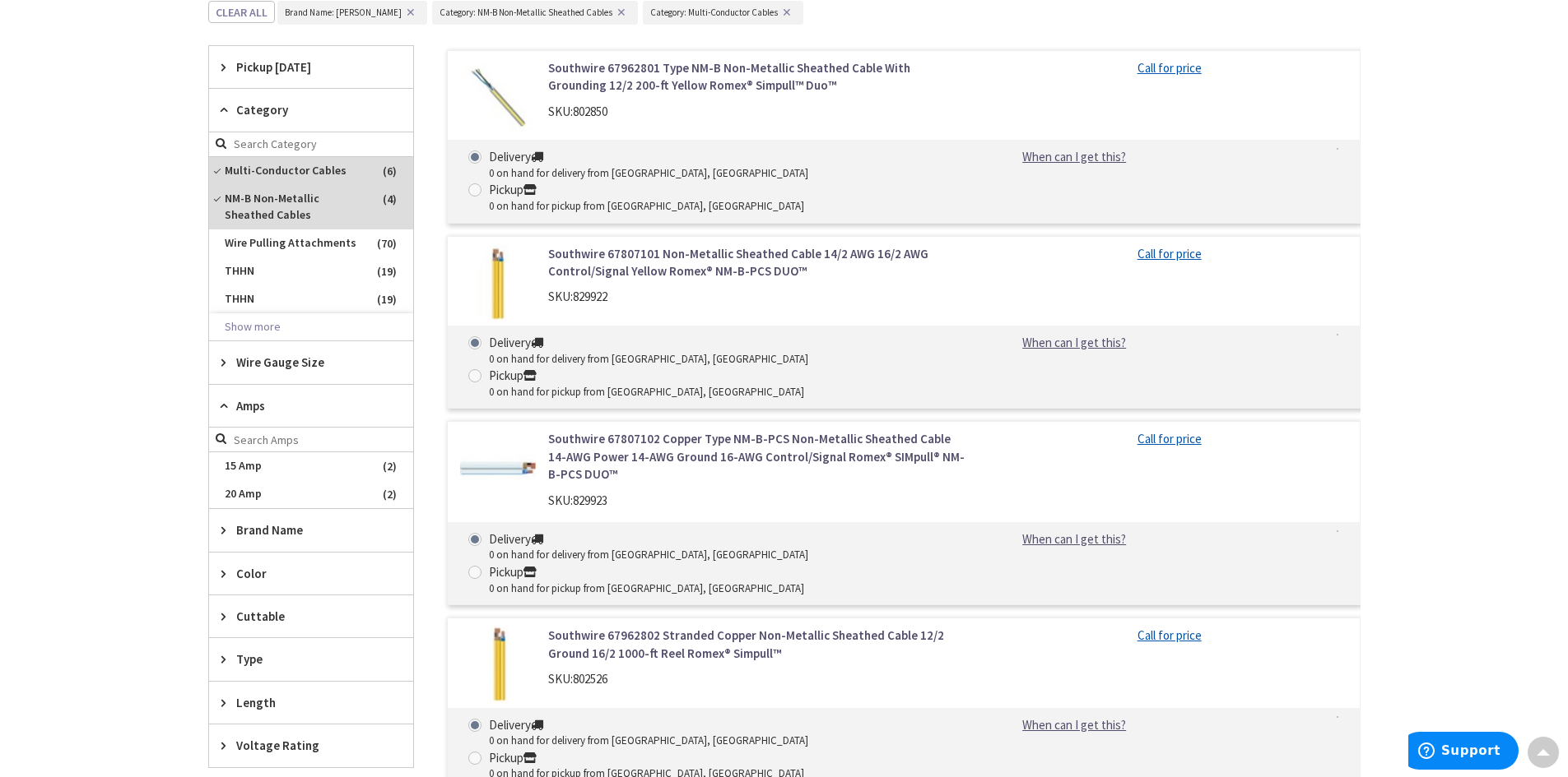
click at [251, 366] on span "Wire Gauge Size" at bounding box center [303, 363] width 134 height 18
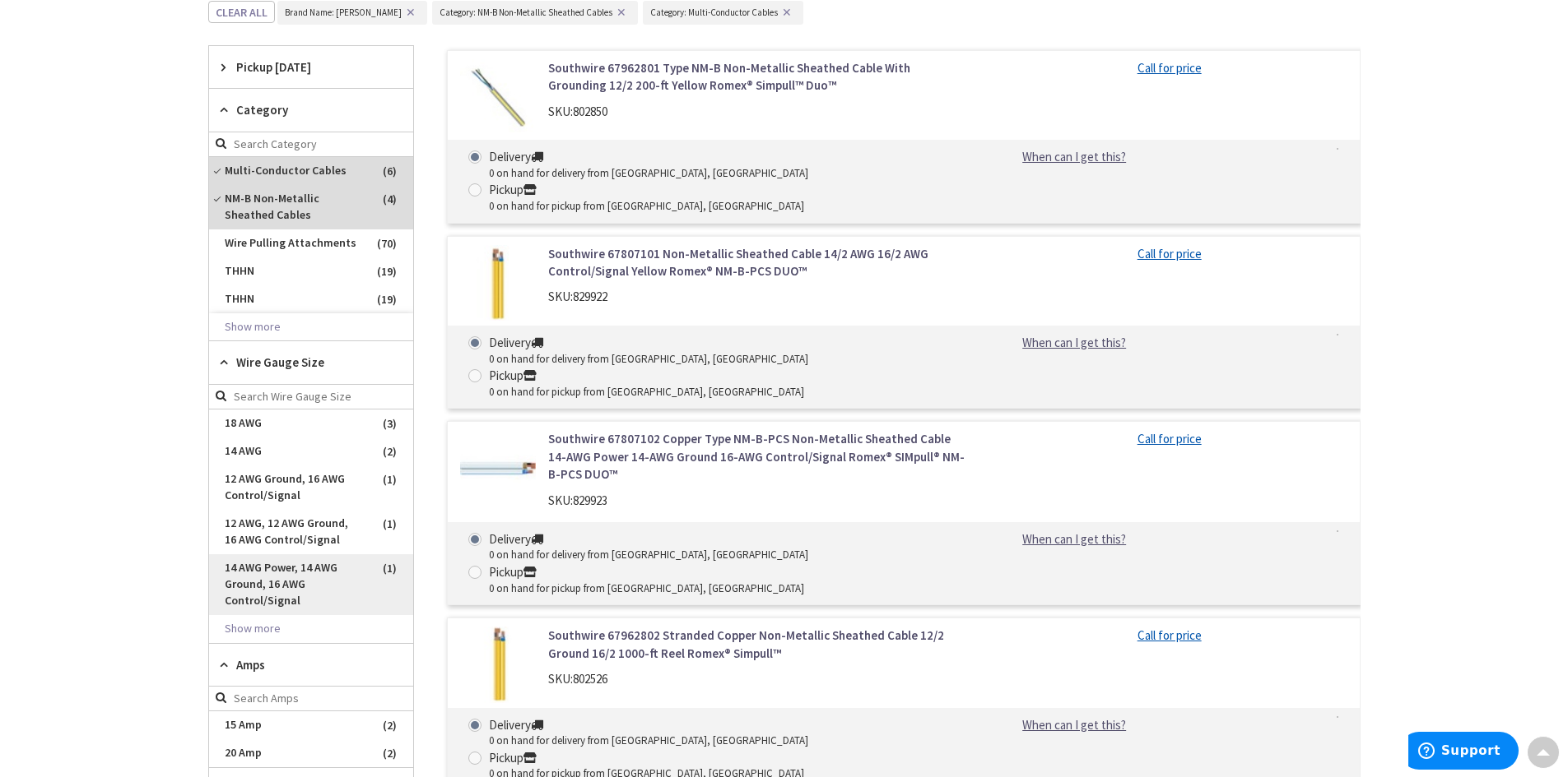
scroll to position [930, 0]
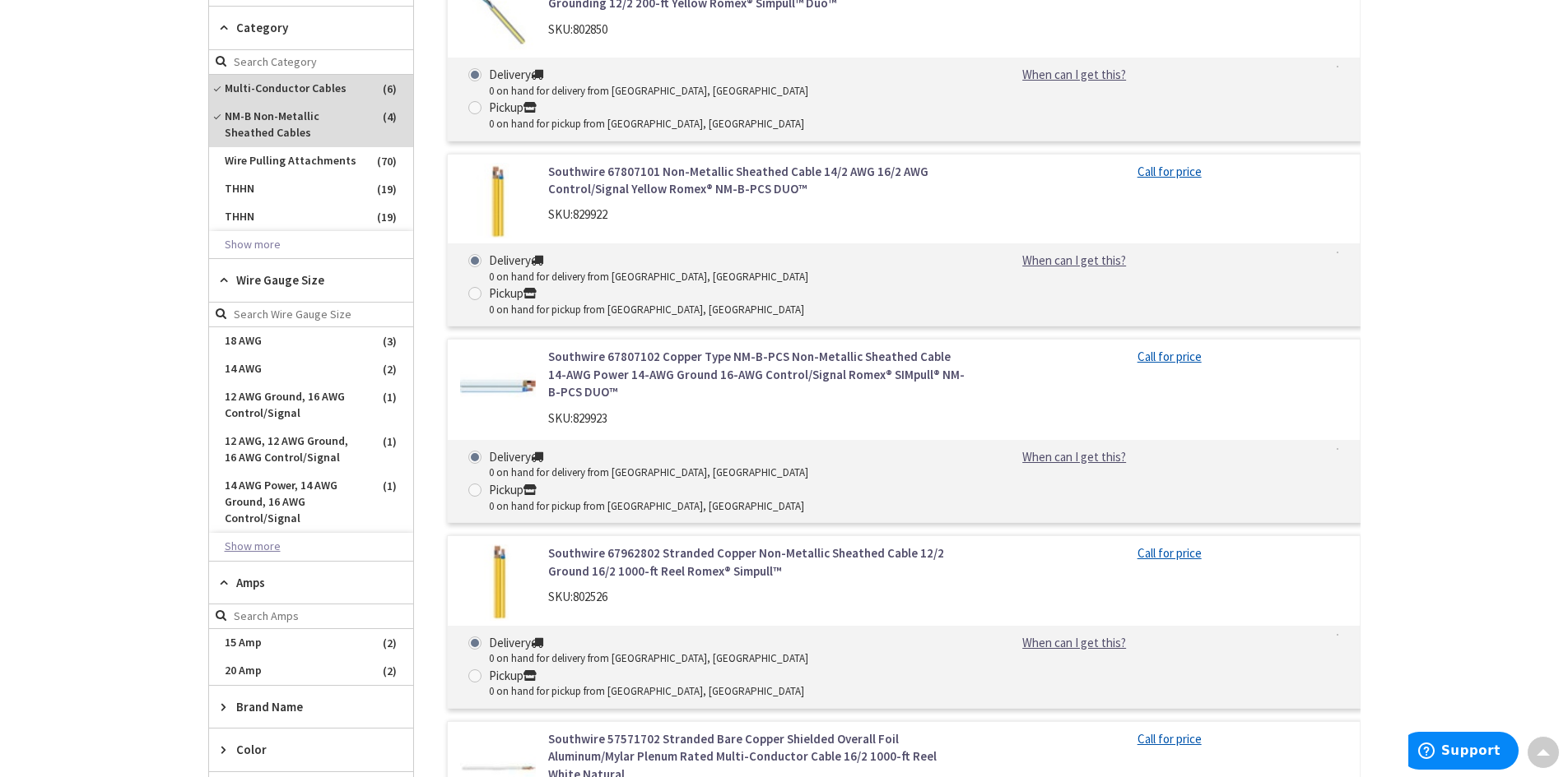
click at [257, 545] on button "Show more" at bounding box center [311, 547] width 204 height 28
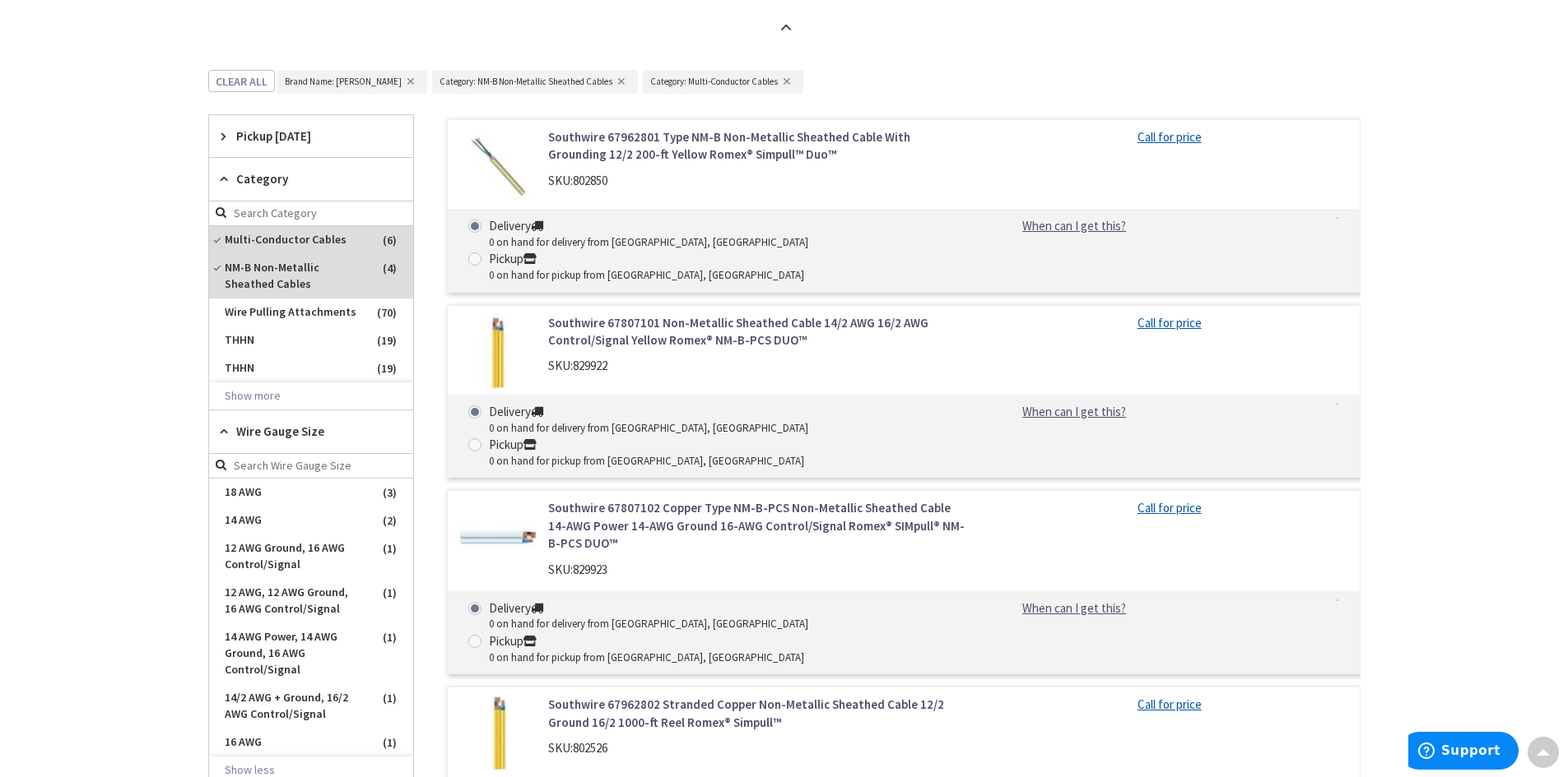
scroll to position [601, 0]
